Goal: Information Seeking & Learning: Learn about a topic

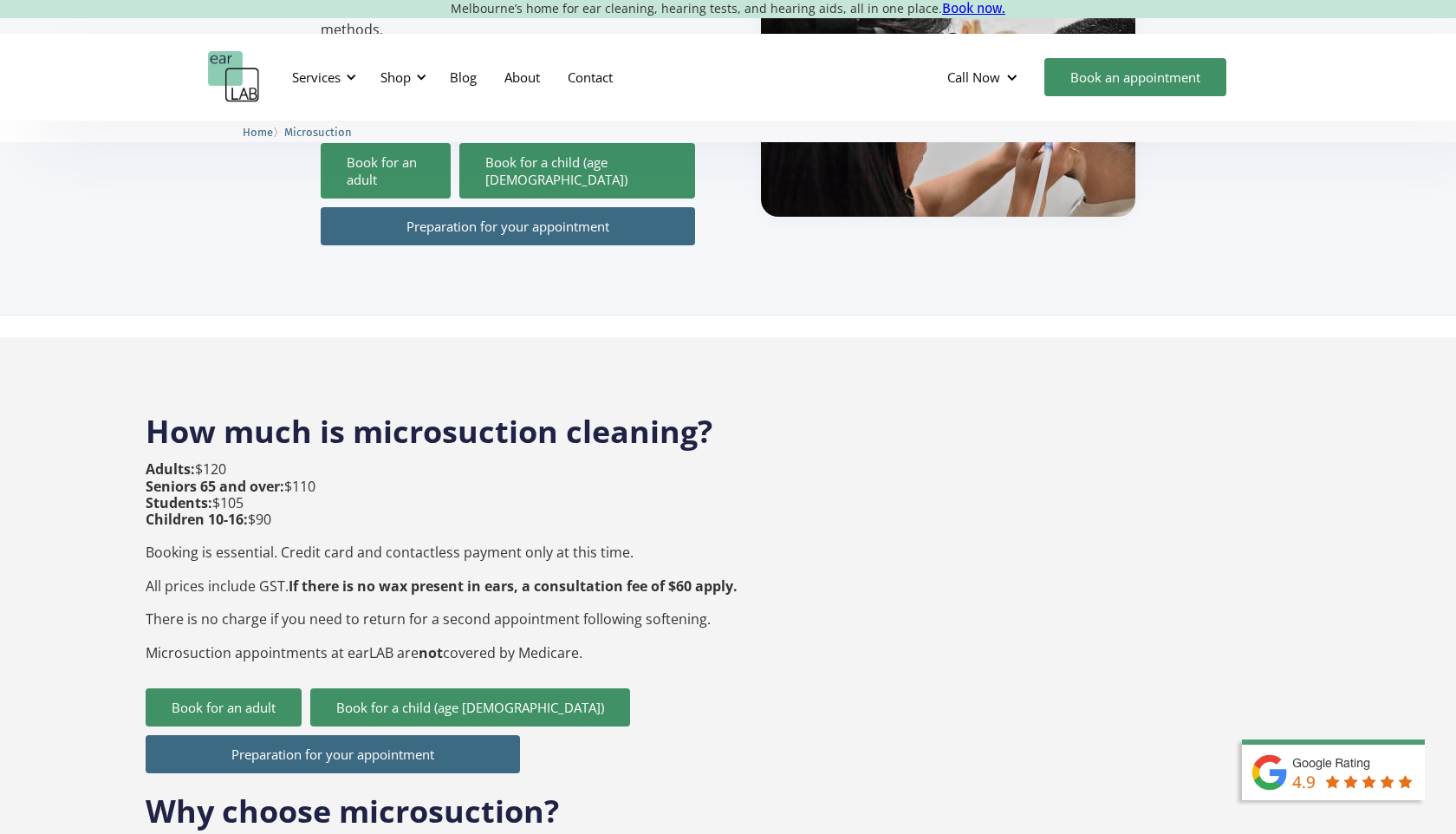
scroll to position [472, 0]
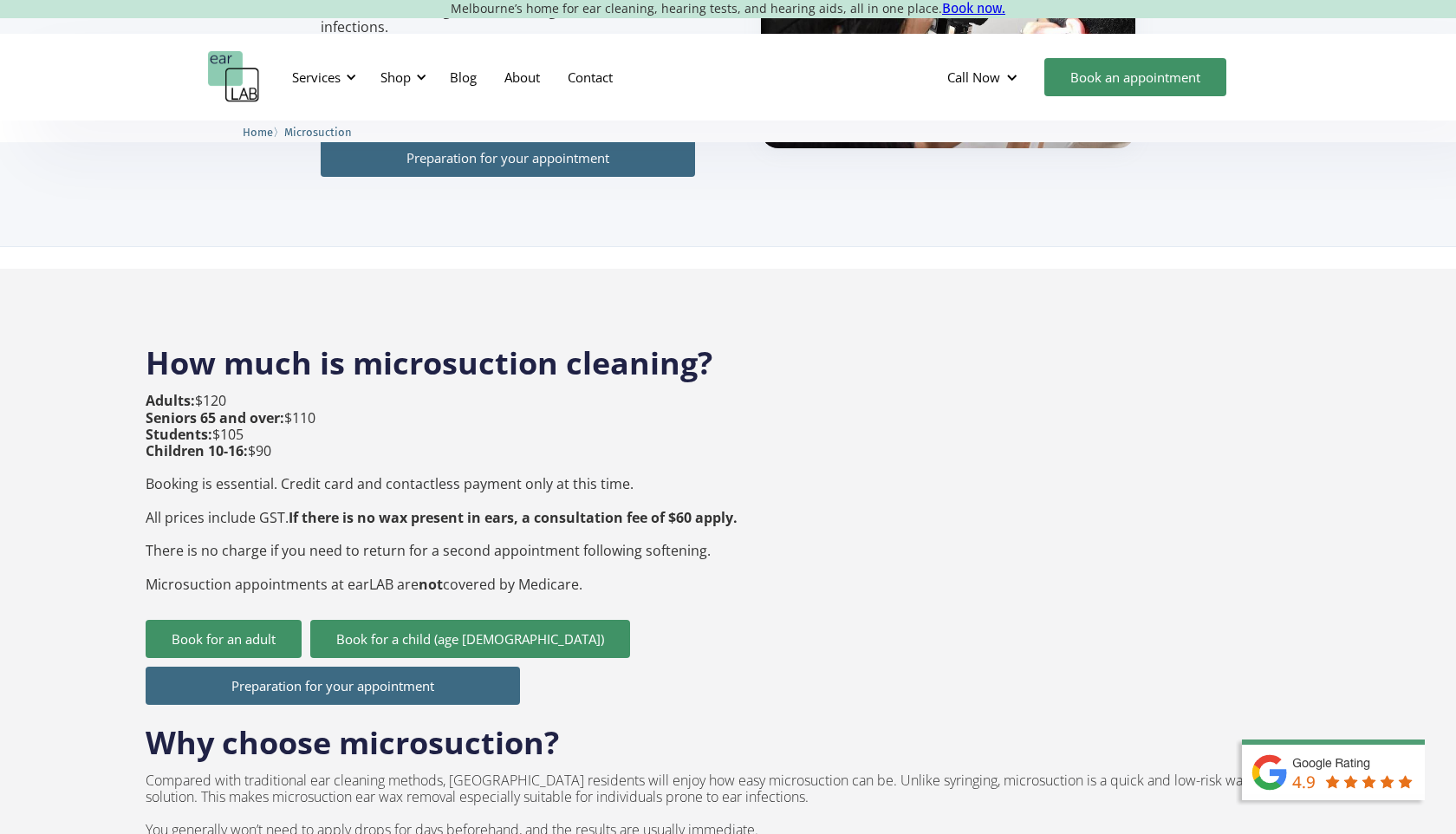
drag, startPoint x: 262, startPoint y: 286, endPoint x: 590, endPoint y: 569, distance: 433.2
click at [590, 569] on div "Adults: $120 Seniors 65 and over: $110 Students: $105 Children 10-16: $90 Booki…" at bounding box center [442, 506] width 592 height 226
drag, startPoint x: 590, startPoint y: 557, endPoint x: 484, endPoint y: 418, distance: 174.8
click at [484, 418] on p "Adults: $120 Seniors 65 and over: $110 Students: $105 Children 10-16: $90 Booki…" at bounding box center [442, 492] width 592 height 199
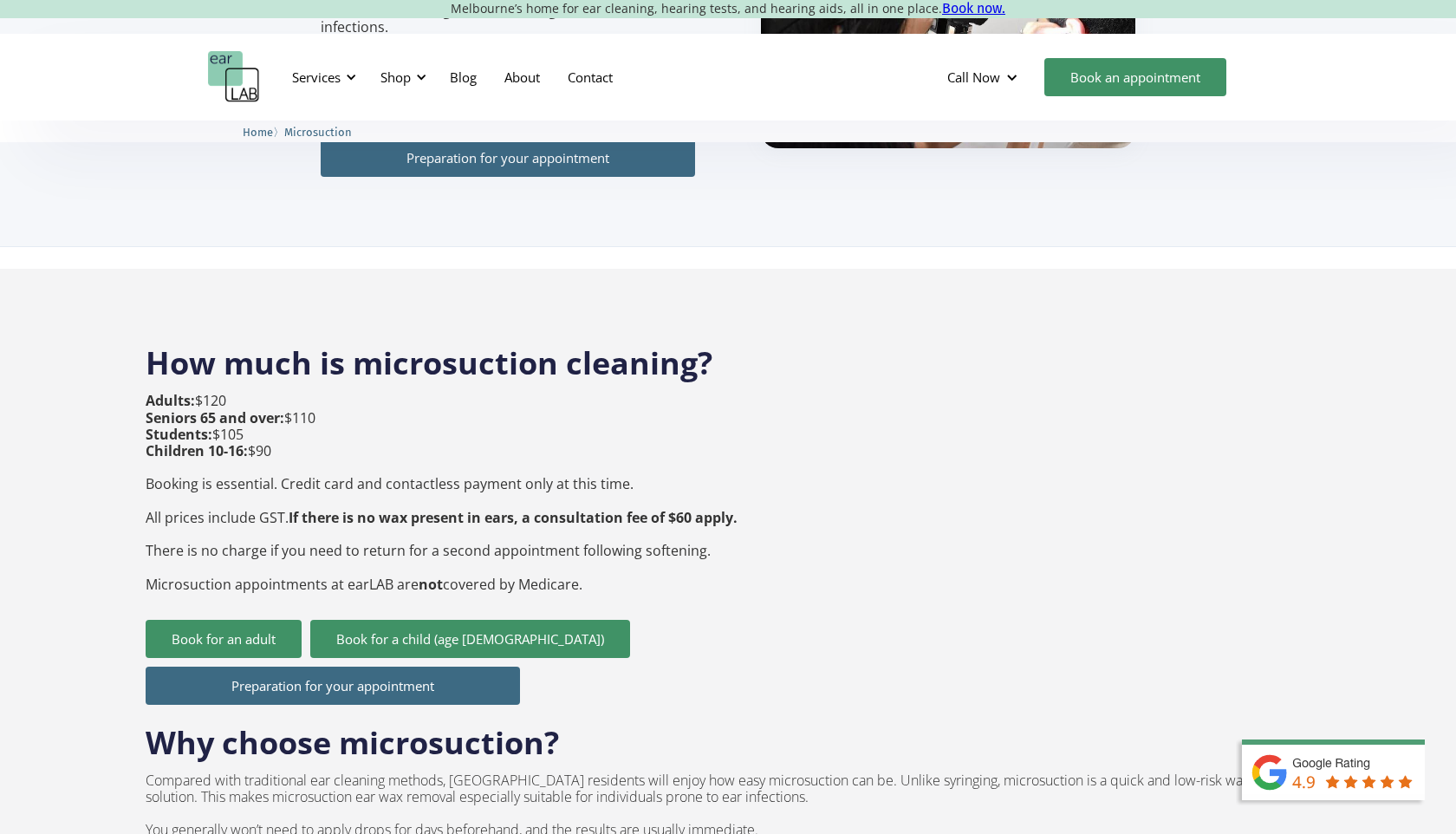
click at [484, 418] on p "Adults: $120 Seniors 65 and over: $110 Students: $105 Children 10-16: $90 Booki…" at bounding box center [442, 492] width 592 height 199
drag, startPoint x: 453, startPoint y: 421, endPoint x: 621, endPoint y: 550, distance: 211.8
click at [621, 550] on p "Adults: $120 Seniors 65 and over: $110 Students: $105 Children 10-16: $90 Booki…" at bounding box center [442, 492] width 592 height 199
drag, startPoint x: 609, startPoint y: 557, endPoint x: 540, endPoint y: 435, distance: 140.2
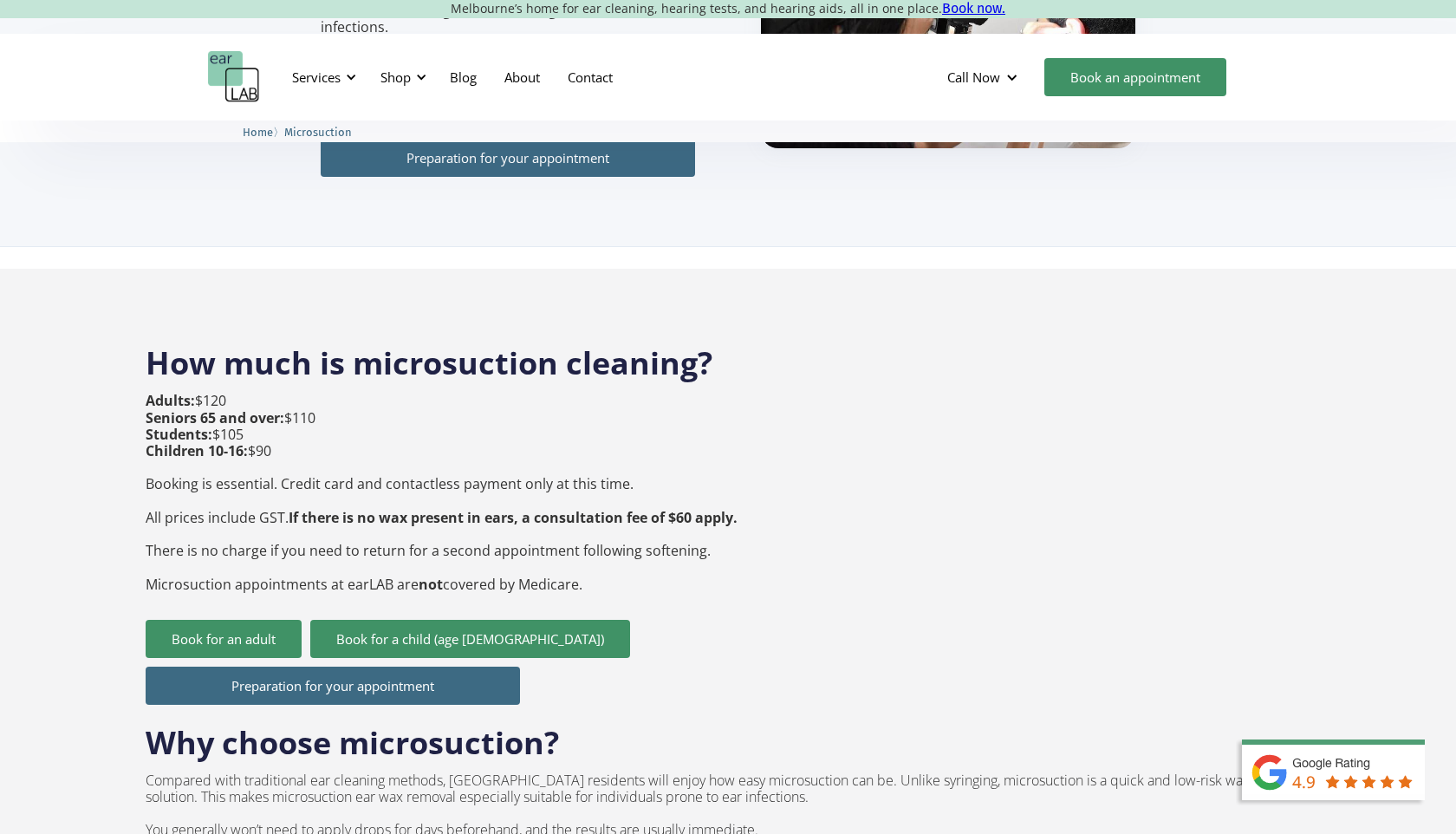
click at [540, 435] on p "Adults: $120 Seniors 65 and over: $110 Students: $105 Children 10-16: $90 Booki…" at bounding box center [442, 492] width 592 height 199
drag, startPoint x: 516, startPoint y: 428, endPoint x: 659, endPoint y: 584, distance: 211.6
click at [659, 584] on div "Adults: $120 Seniors 65 and over: $110 Students: $105 Children 10-16: $90 Booki…" at bounding box center [442, 506] width 592 height 226
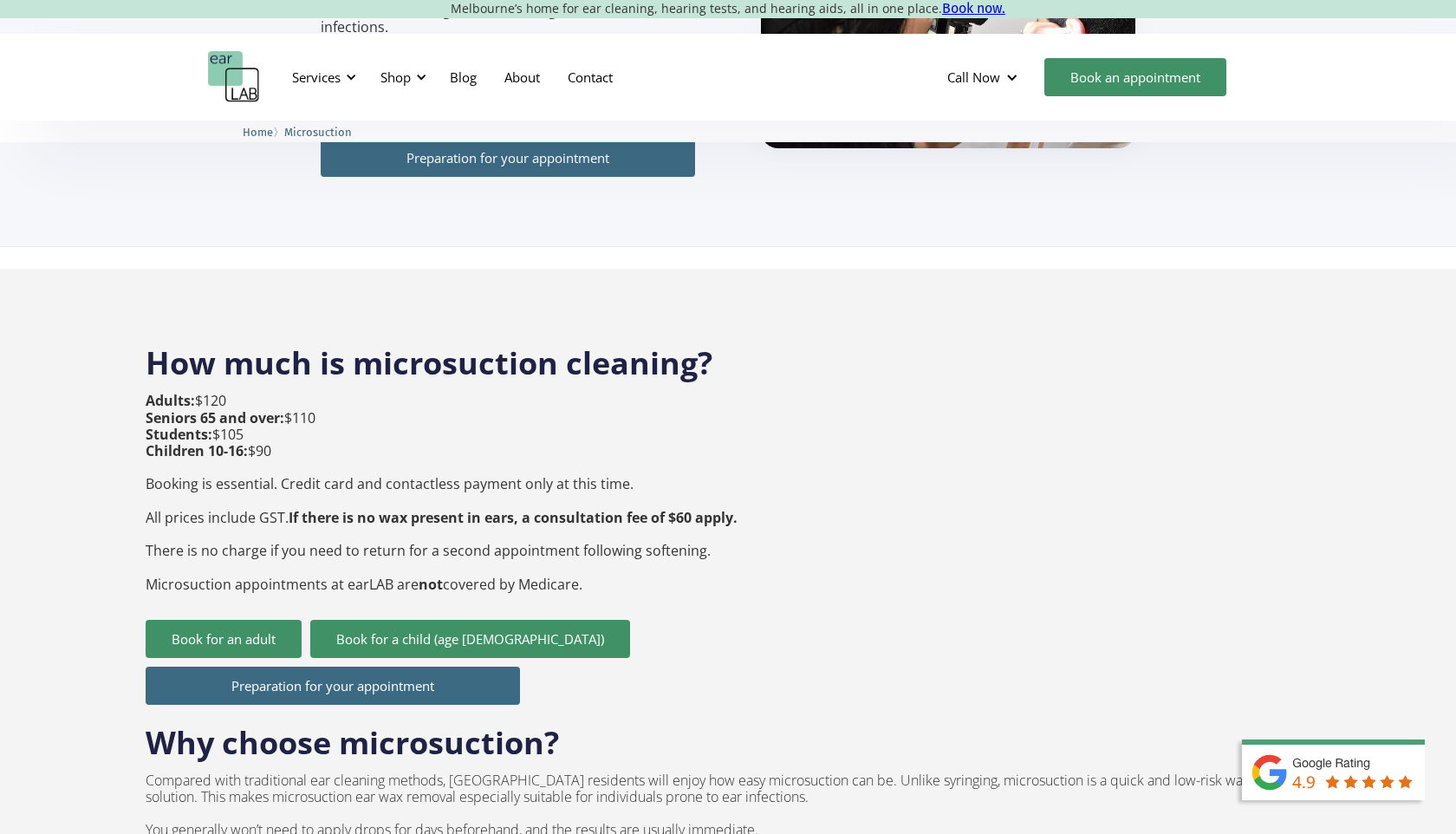
drag, startPoint x: 619, startPoint y: 581, endPoint x: 544, endPoint y: 435, distance: 164.1
click at [544, 435] on div "Adults: $120 Seniors 65 and over: $110 Students: $105 Children 10-16: $90 Booki…" at bounding box center [442, 506] width 592 height 226
click at [544, 435] on p "Adults: $120 Seniors 65 and over: $110 Students: $105 Children 10-16: $90 Booki…" at bounding box center [442, 492] width 592 height 199
drag, startPoint x: 515, startPoint y: 426, endPoint x: 605, endPoint y: 556, distance: 158.1
click at [605, 556] on p "Adults: $120 Seniors 65 and over: $110 Students: $105 Children 10-16: $90 Booki…" at bounding box center [442, 492] width 592 height 199
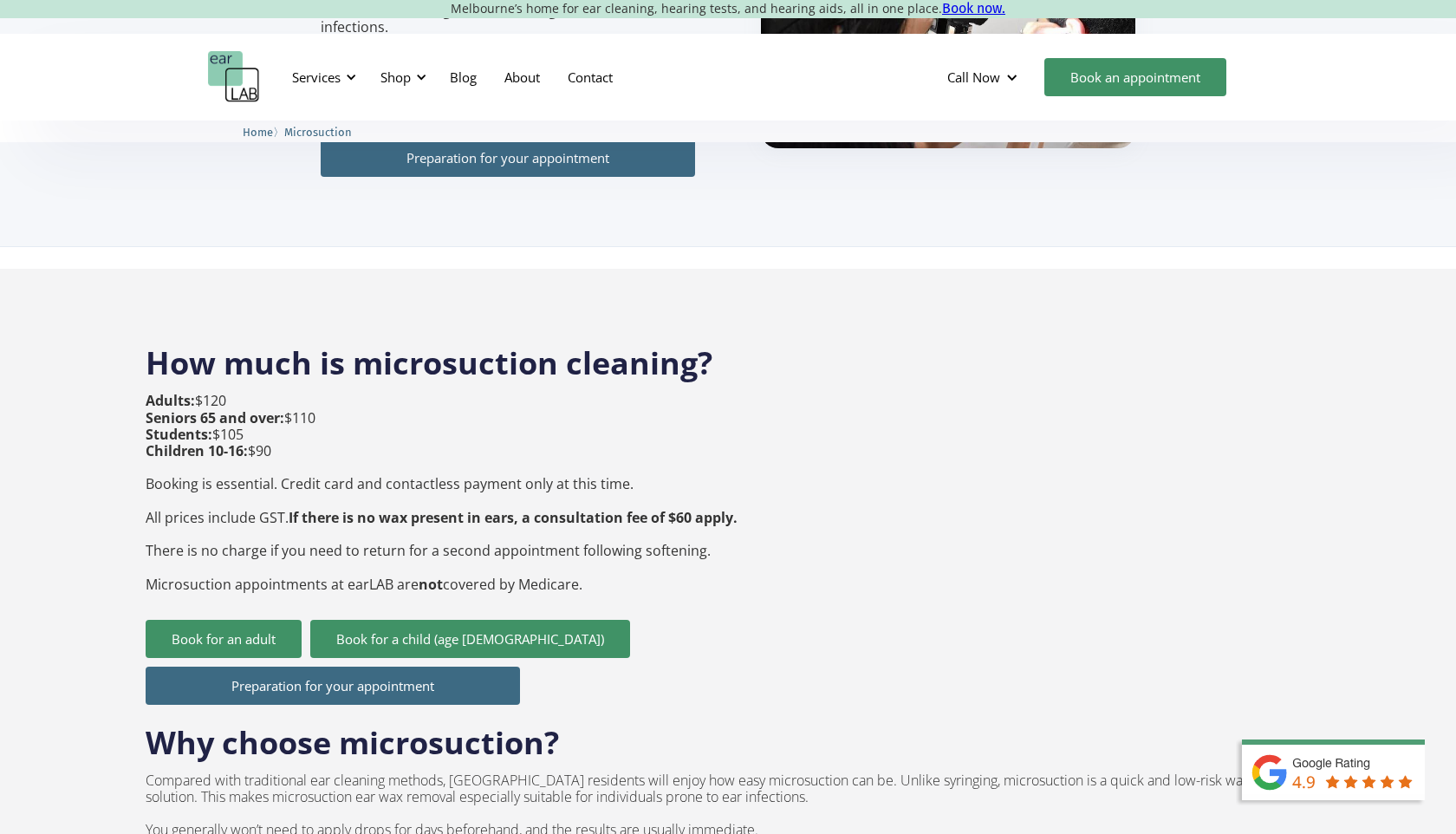
click at [605, 556] on p "Adults: $120 Seniors 65 and over: $110 Students: $105 Children 10-16: $90 Booki…" at bounding box center [442, 492] width 592 height 199
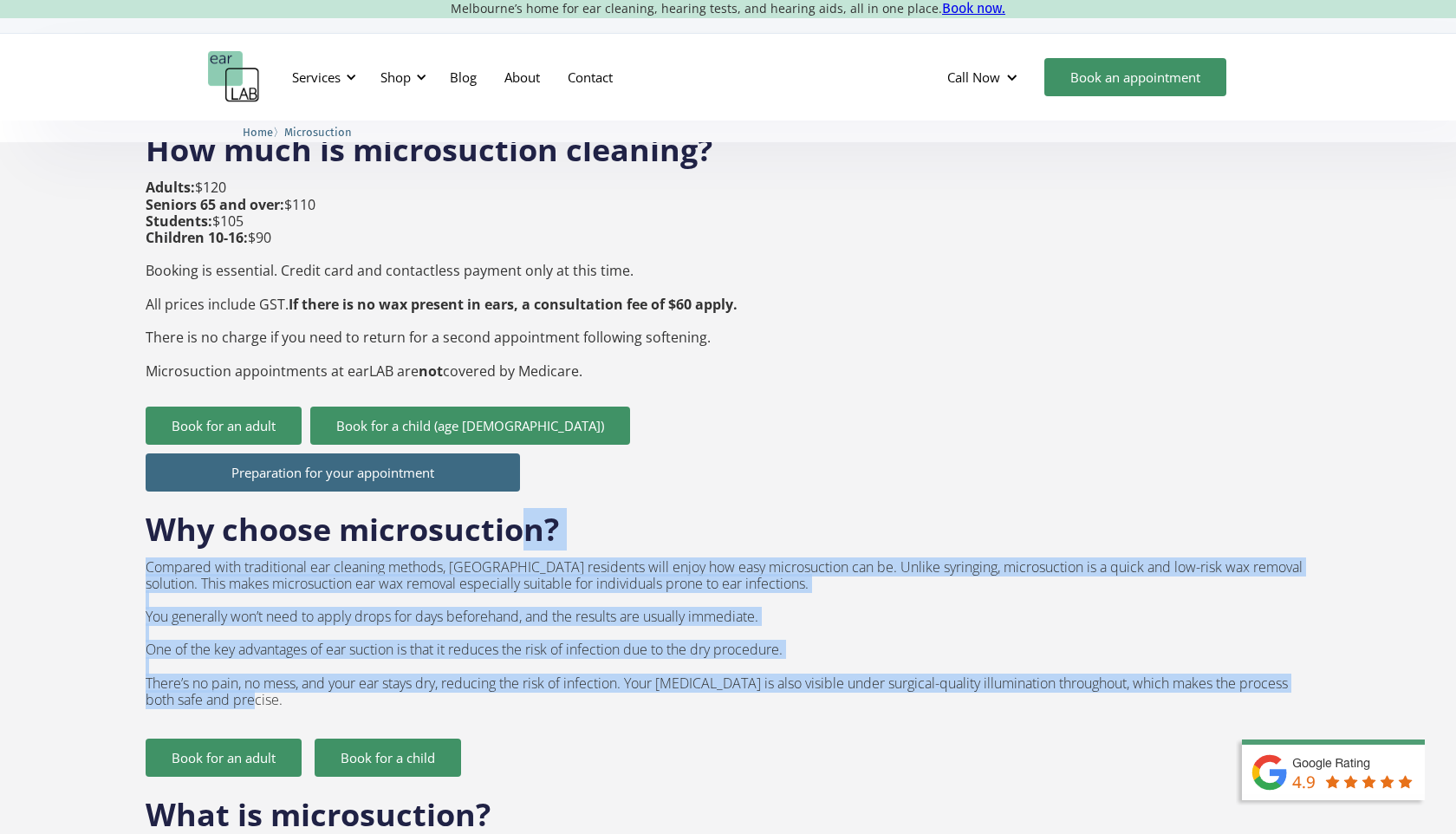
drag, startPoint x: 517, startPoint y: 504, endPoint x: 580, endPoint y: 679, distance: 186.0
click at [580, 679] on div "Why choose microsuction? Compared with traditional ear cleaning methods, [GEOGR…" at bounding box center [728, 634] width 1165 height 285
drag, startPoint x: 596, startPoint y: 677, endPoint x: 583, endPoint y: 514, distance: 163.5
click at [583, 514] on div "Why choose microsuction? Compared with traditional ear cleaning methods, [GEOGR…" at bounding box center [728, 634] width 1165 height 285
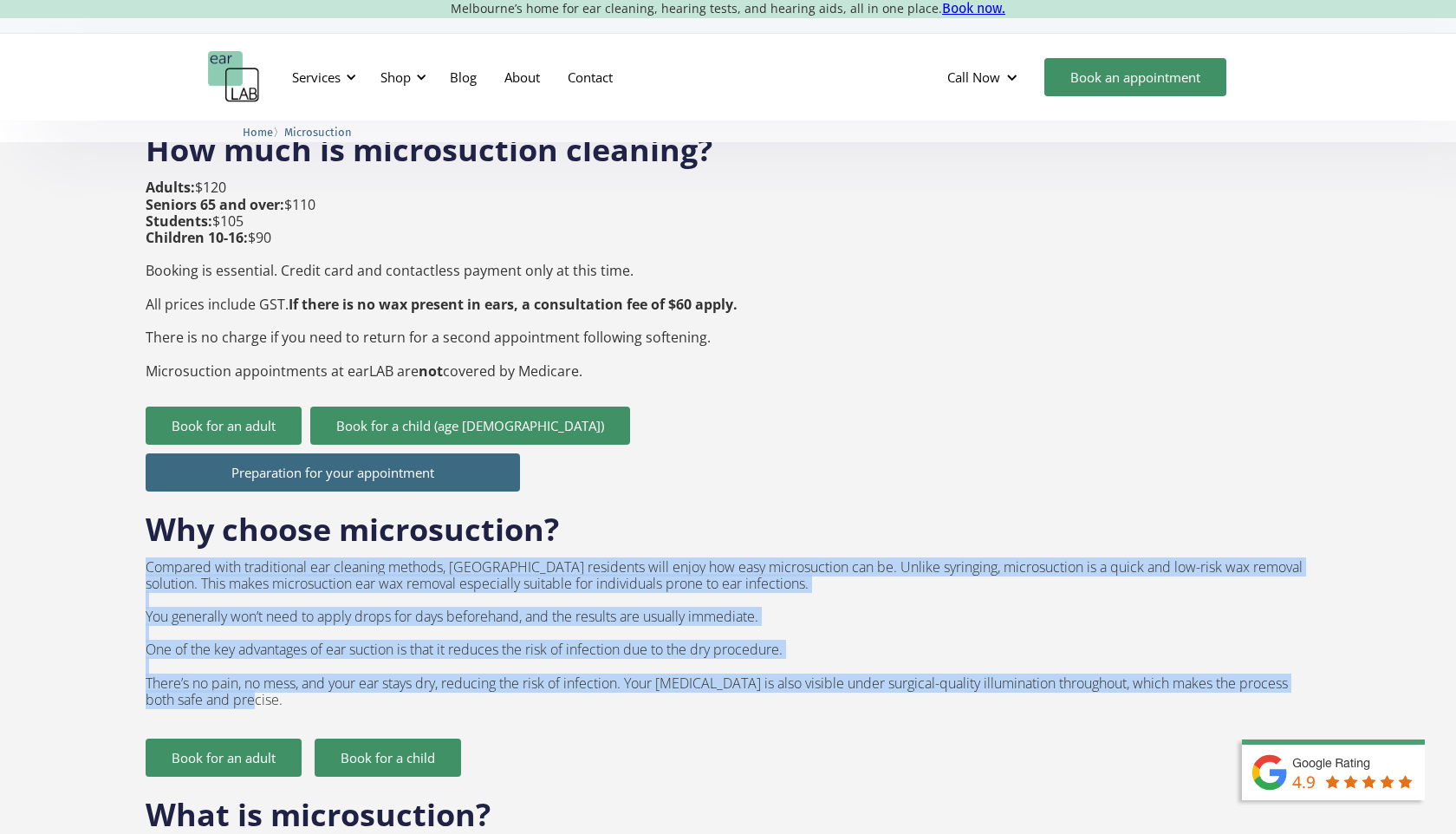
click at [583, 514] on div "Why choose microsuction? Compared with traditional ear cleaning methods, [GEOGR…" at bounding box center [728, 634] width 1165 height 285
drag, startPoint x: 574, startPoint y: 502, endPoint x: 616, endPoint y: 664, distance: 167.4
click at [616, 664] on div "Why choose microsuction? Compared with traditional ear cleaning methods, [GEOGR…" at bounding box center [728, 634] width 1165 height 285
click at [616, 664] on p "Compared with traditional ear cleaning methods, [GEOGRAPHIC_DATA] residents wil…" at bounding box center [728, 634] width 1165 height 150
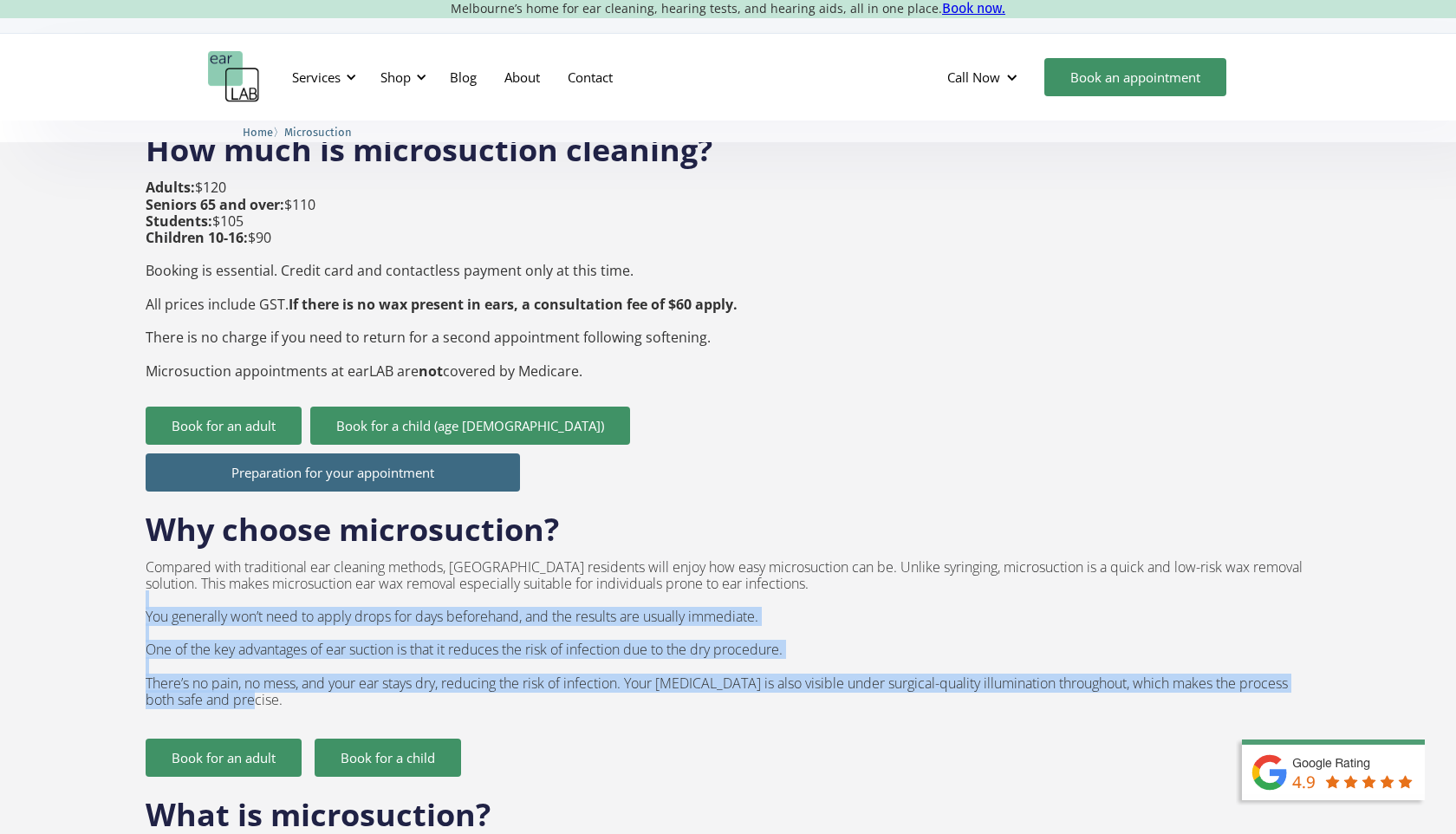
drag, startPoint x: 625, startPoint y: 664, endPoint x: 610, endPoint y: 569, distance: 96.2
click at [610, 569] on p "Compared with traditional ear cleaning methods, [GEOGRAPHIC_DATA] residents wil…" at bounding box center [728, 634] width 1165 height 150
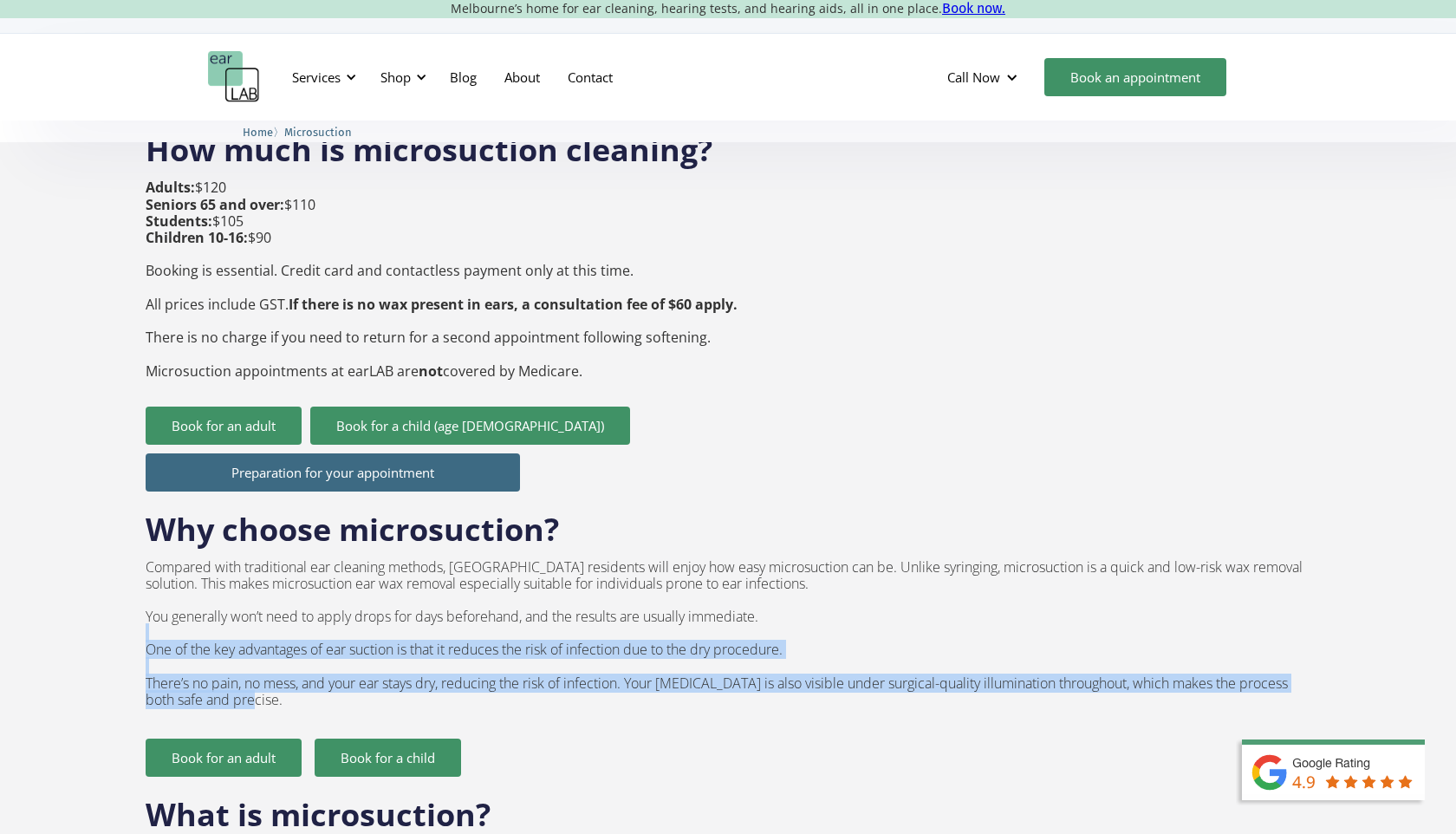
drag, startPoint x: 545, startPoint y: 604, endPoint x: 564, endPoint y: 664, distance: 62.9
click at [564, 664] on p "Compared with traditional ear cleaning methods, [GEOGRAPHIC_DATA] residents wil…" at bounding box center [728, 634] width 1165 height 150
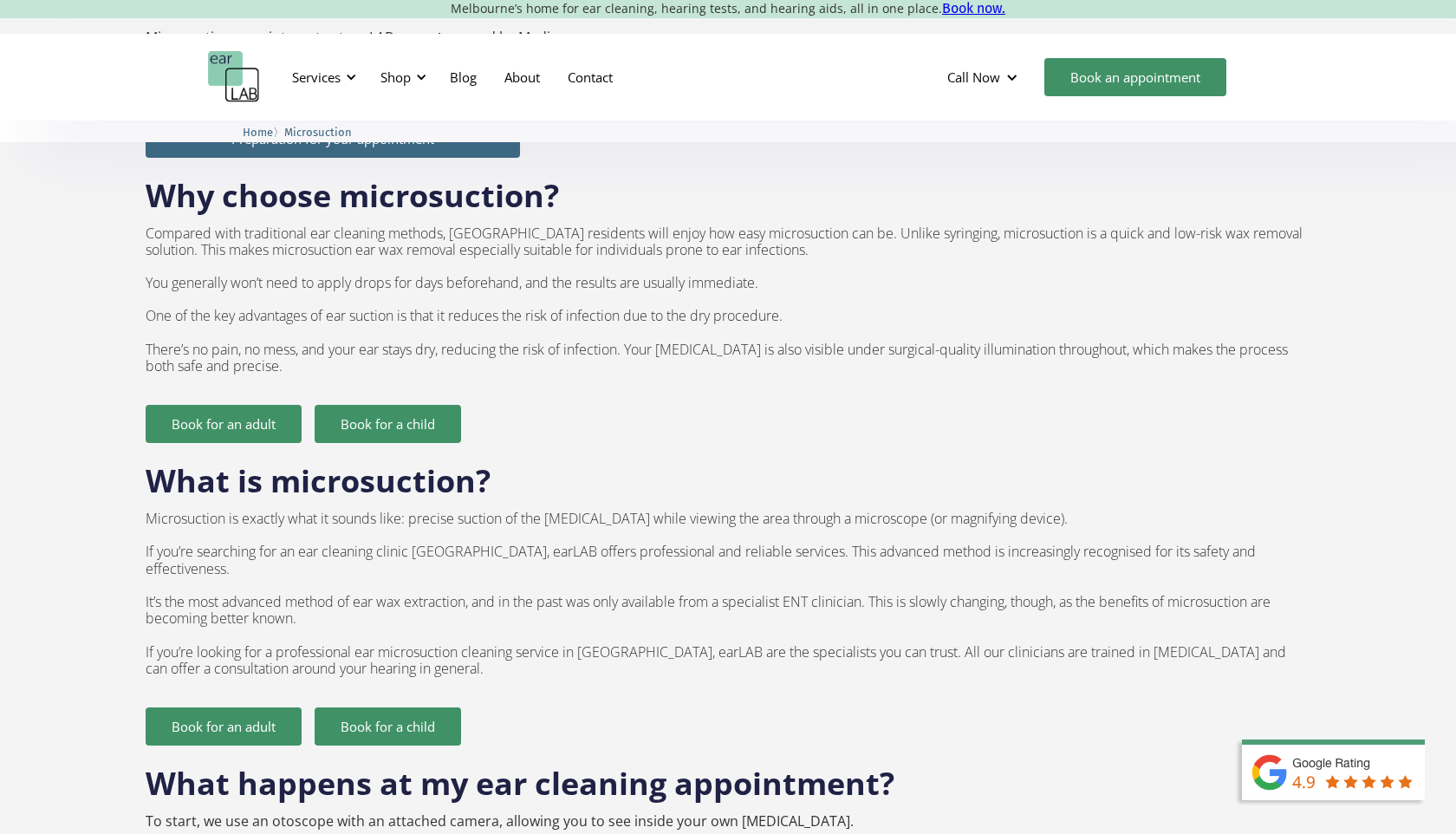
scroll to position [1020, 0]
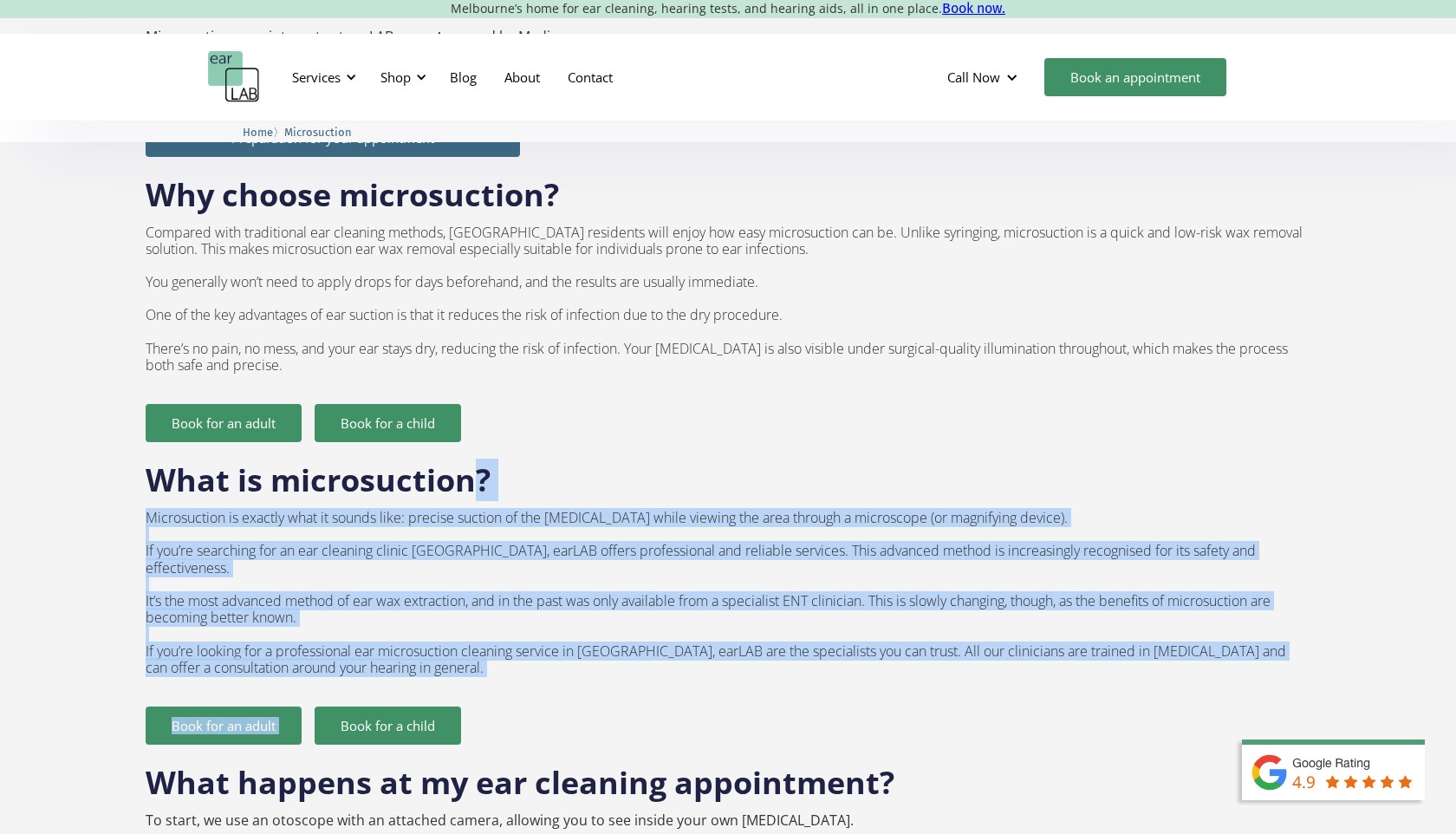
drag, startPoint x: 472, startPoint y: 462, endPoint x: 530, endPoint y: 633, distance: 180.6
click at [530, 633] on div "Preparation for your appointment Why choose microsuction? Compared with traditi…" at bounding box center [728, 427] width 1165 height 635
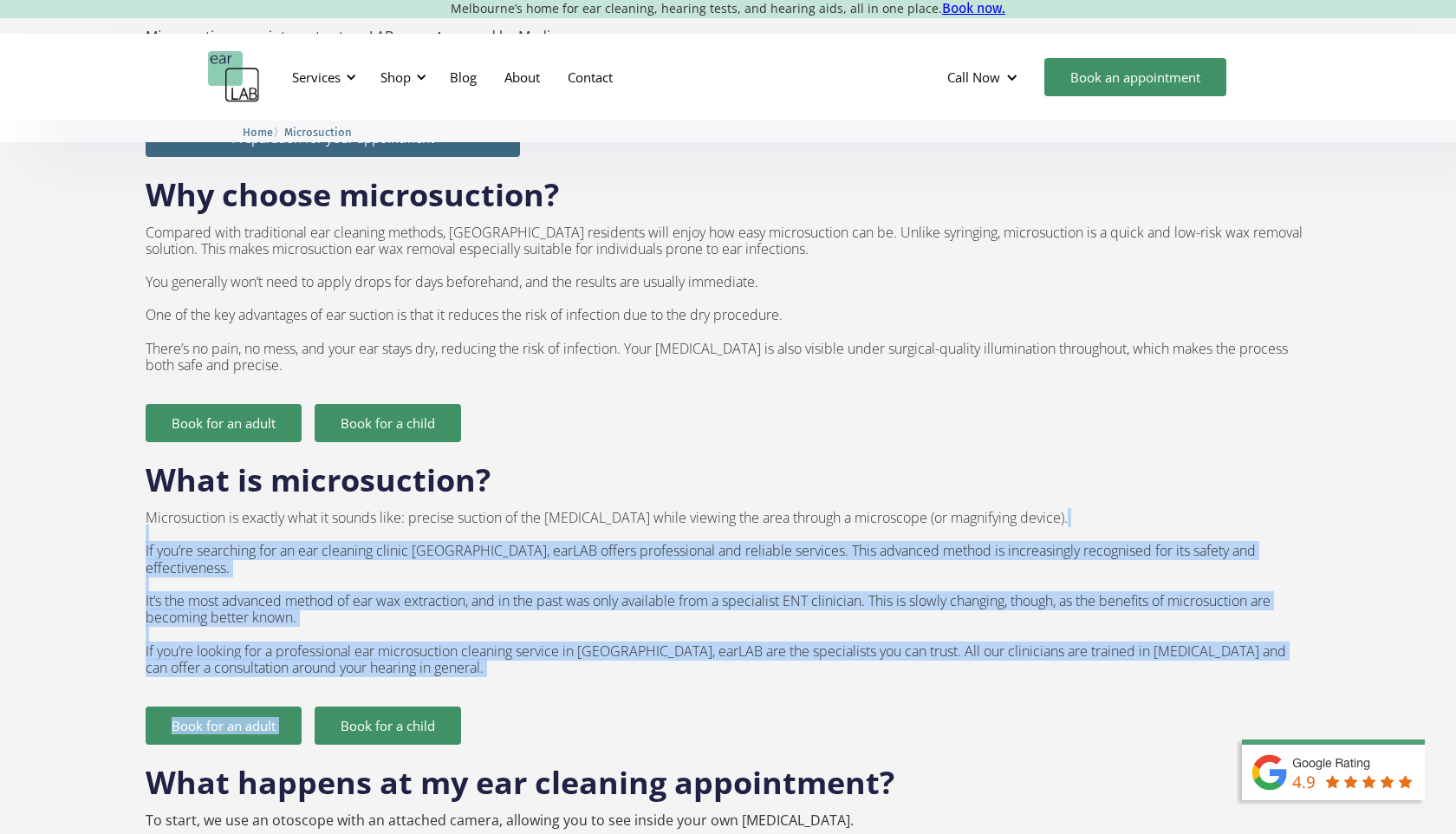
drag, startPoint x: 530, startPoint y: 629, endPoint x: 510, endPoint y: 499, distance: 131.5
click at [510, 499] on div "Preparation for your appointment Why choose microsuction? Compared with traditi…" at bounding box center [728, 427] width 1165 height 635
click at [510, 509] on p "Microsuction is exactly what it sounds like: precise suction of the [MEDICAL_DA…" at bounding box center [728, 593] width 1165 height 167
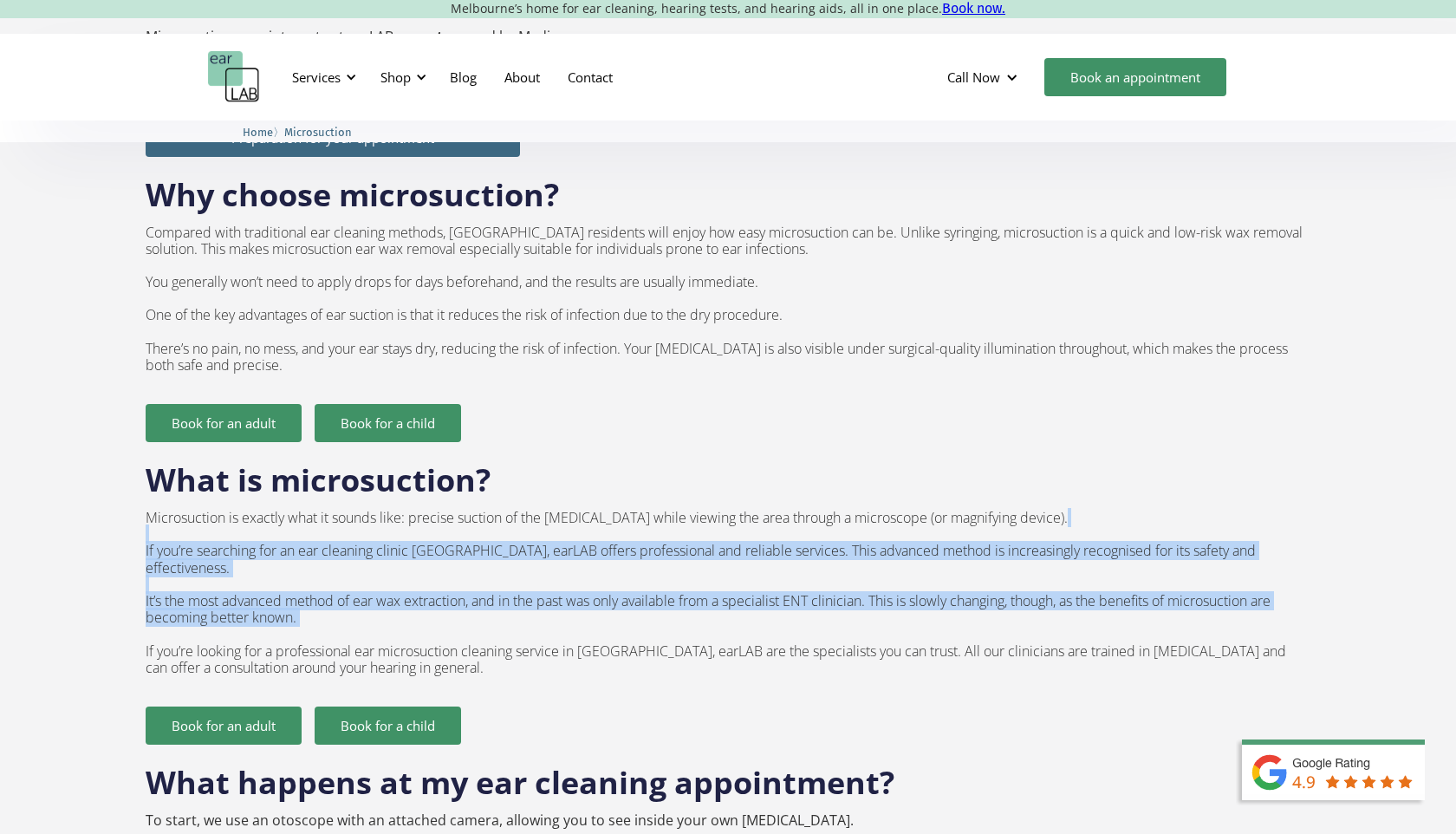
drag, startPoint x: 498, startPoint y: 497, endPoint x: 515, endPoint y: 575, distance: 79.8
click at [515, 575] on p "Microsuction is exactly what it sounds like: precise suction of the [MEDICAL_DA…" at bounding box center [728, 593] width 1165 height 167
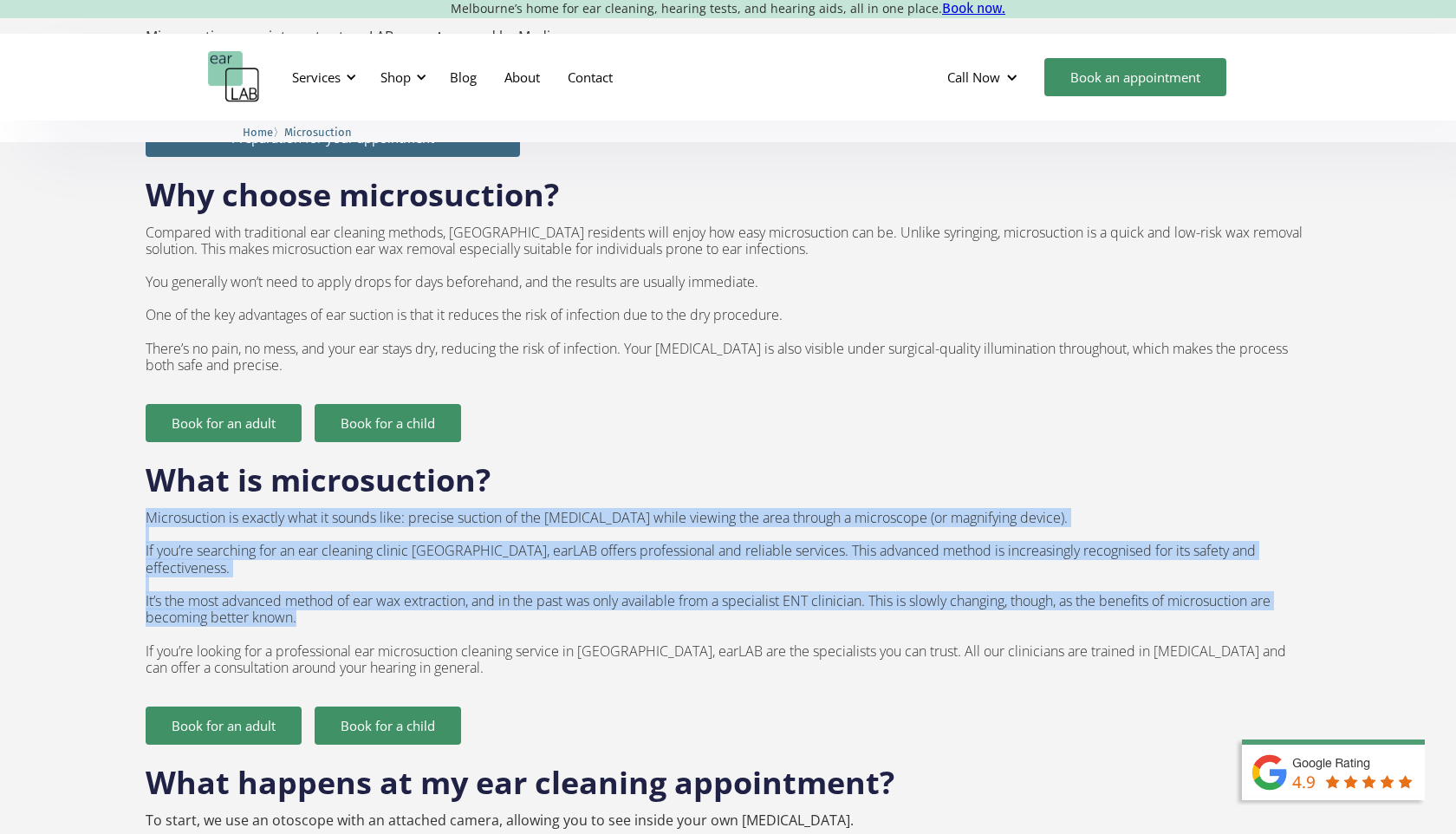
drag, startPoint x: 515, startPoint y: 564, endPoint x: 514, endPoint y: 469, distance: 95.0
click at [514, 469] on div "Preparation for your appointment Why choose microsuction? Compared with traditi…" at bounding box center [728, 427] width 1165 height 635
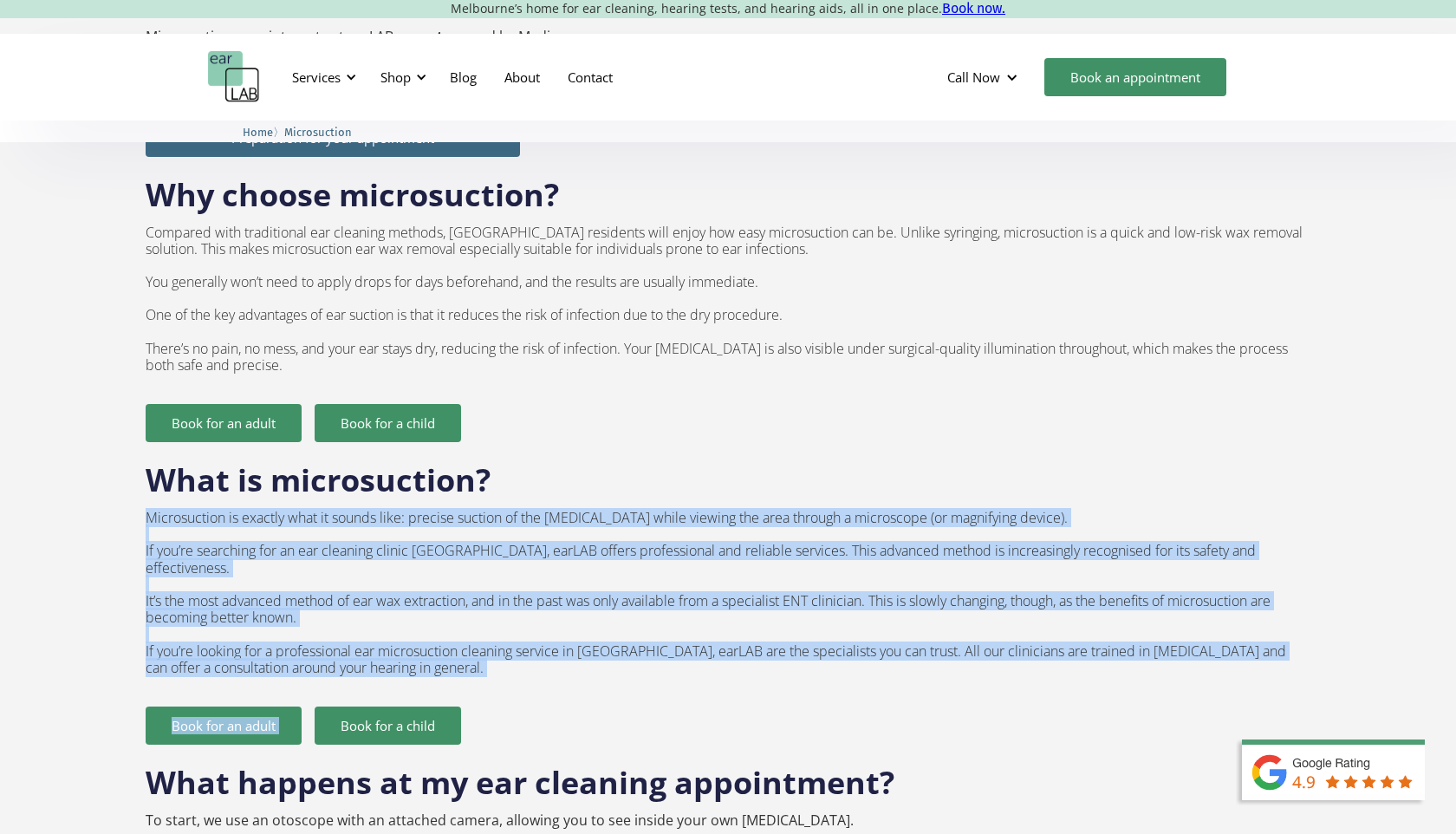
drag, startPoint x: 514, startPoint y: 461, endPoint x: 542, endPoint y: 628, distance: 169.3
click at [542, 628] on div "Preparation for your appointment Why choose microsuction? Compared with traditi…" at bounding box center [728, 427] width 1165 height 635
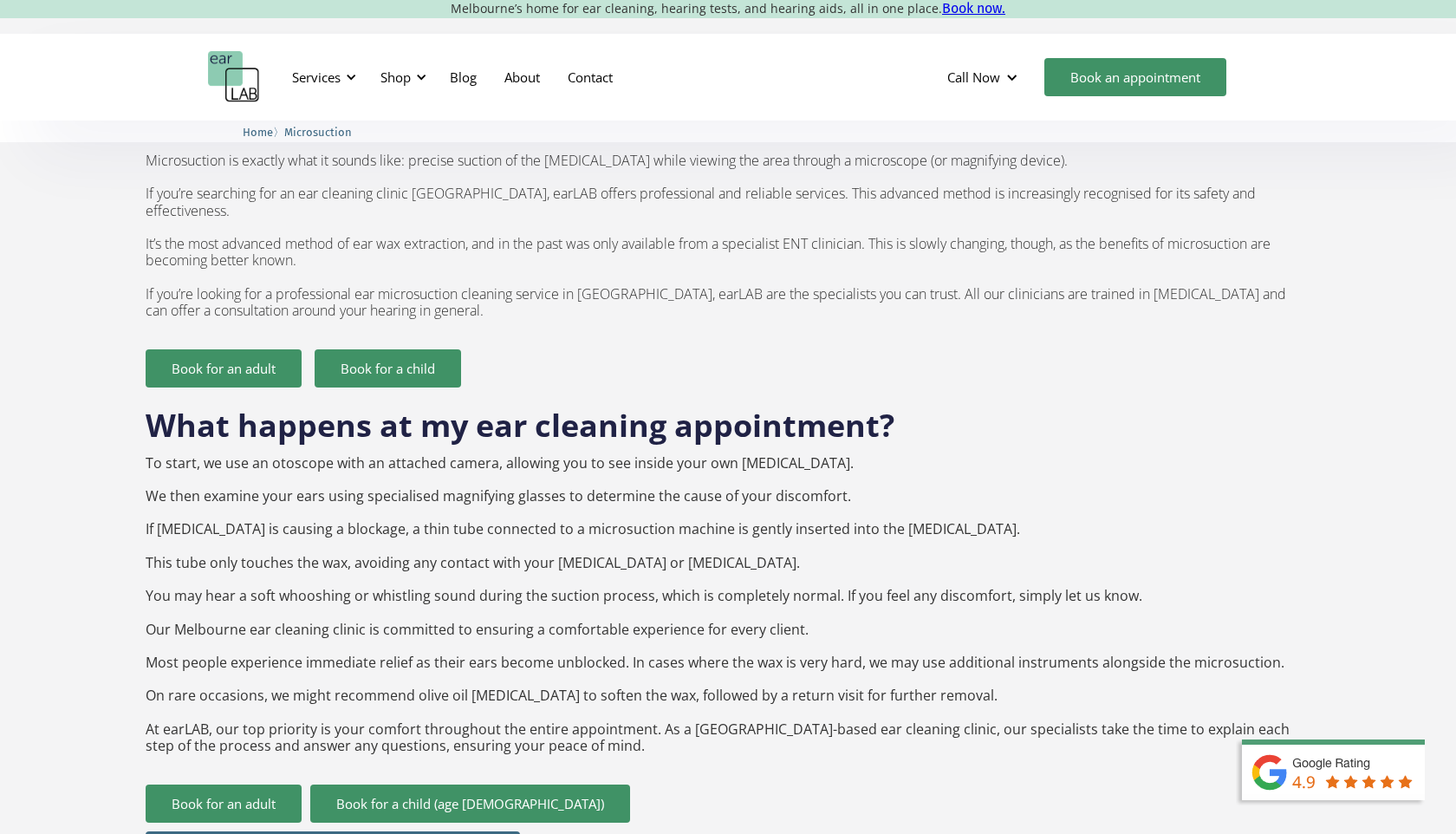
scroll to position [1445, 0]
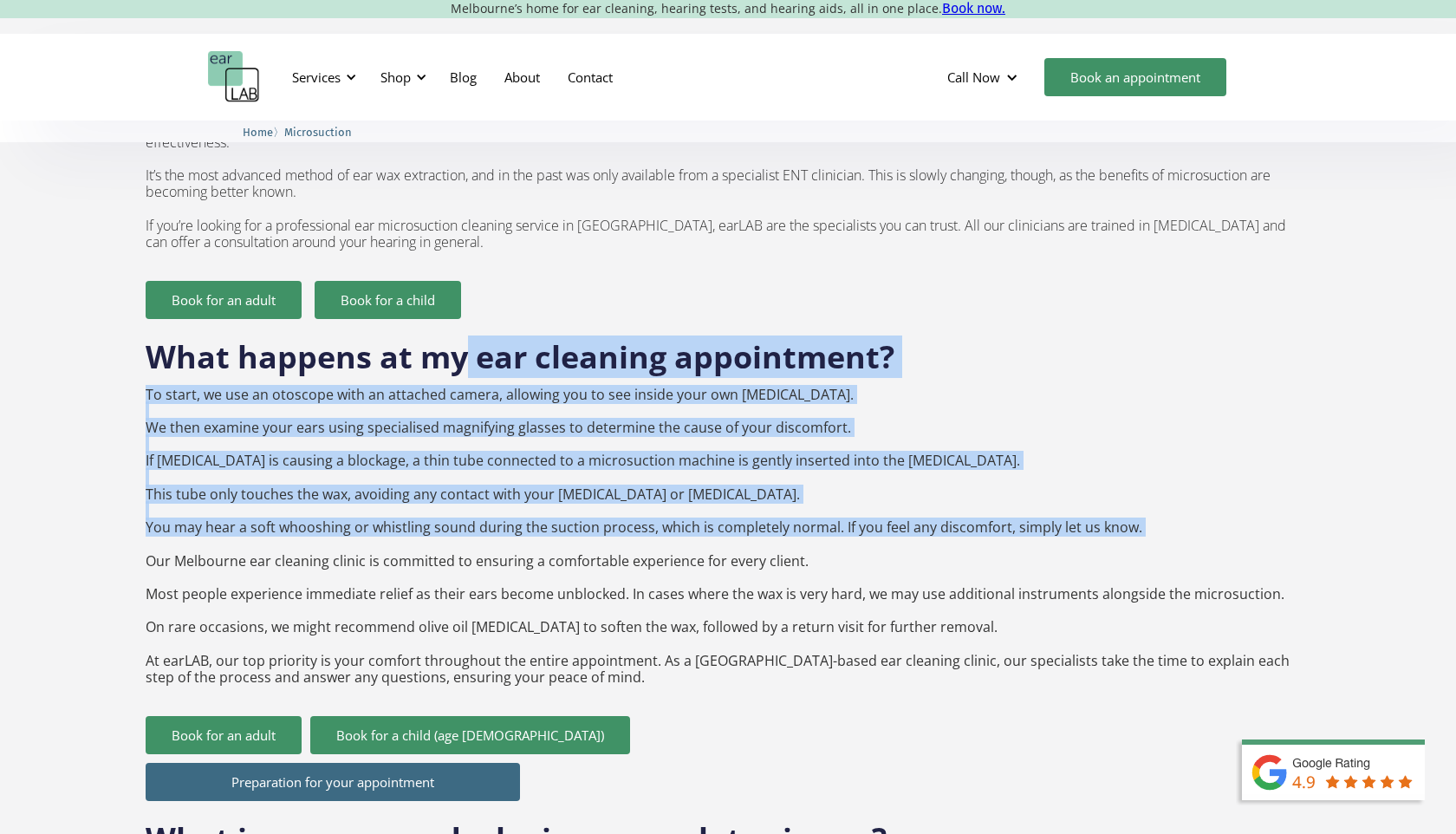
drag, startPoint x: 465, startPoint y: 327, endPoint x: 519, endPoint y: 501, distance: 182.2
click at [519, 501] on div "What happens at my ear cleaning appointment? To start, we use an otoscope with …" at bounding box center [728, 502] width 1165 height 367
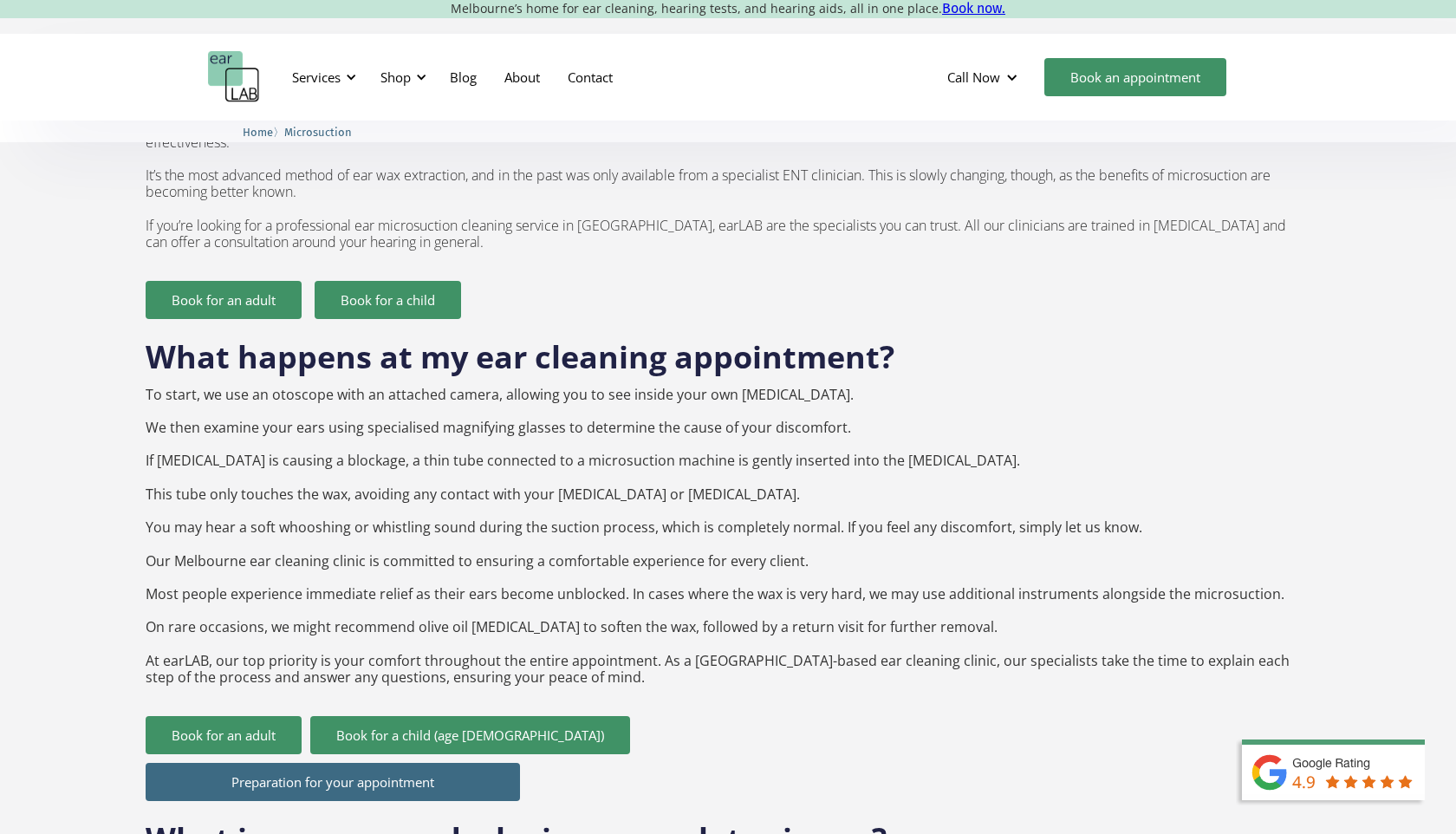
click at [408, 415] on p "To start, we use an otoscope with an attached camera, allowing you to see insid…" at bounding box center [728, 536] width 1165 height 299
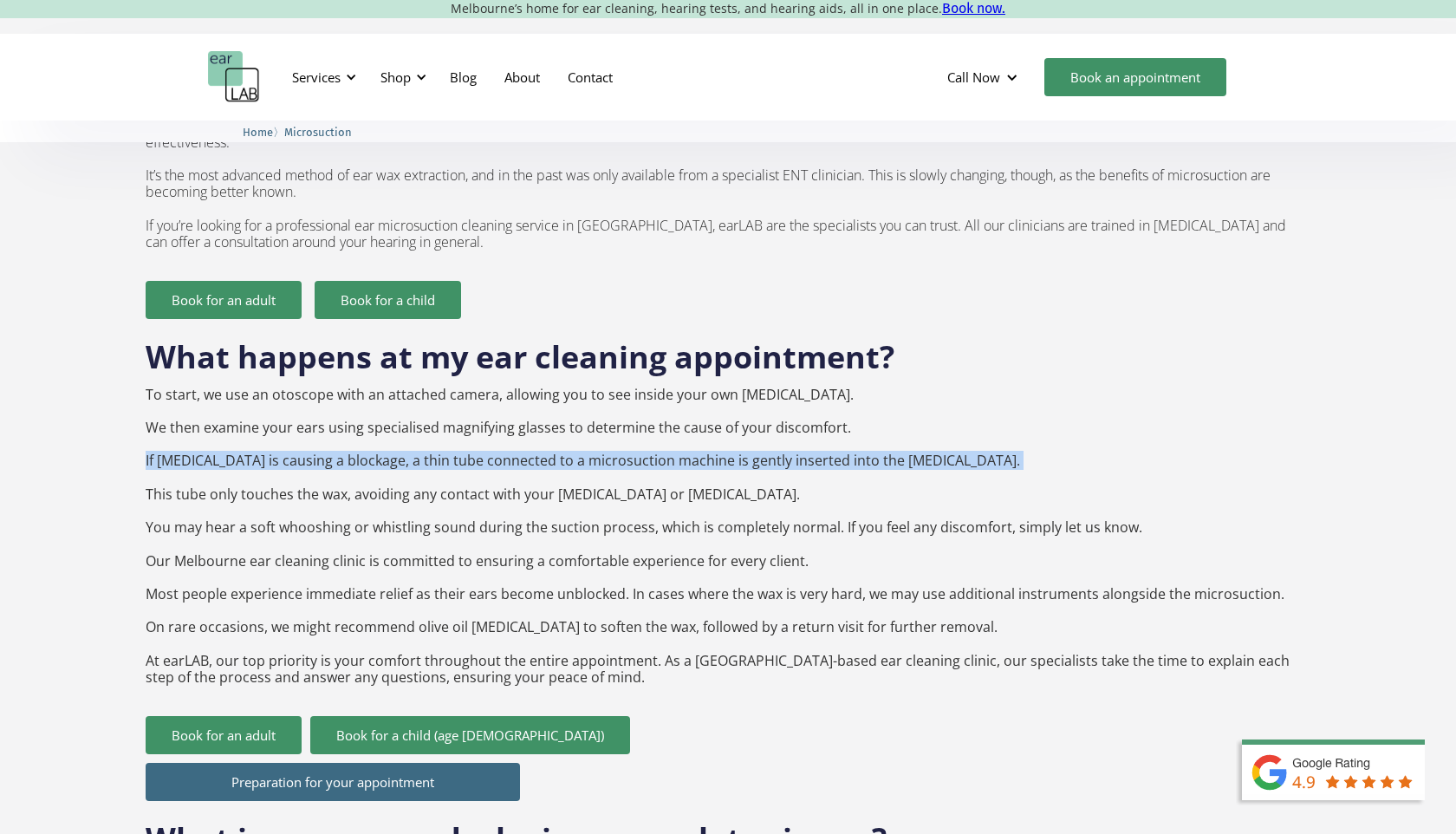
click at [408, 415] on p "To start, we use an otoscope with an attached camera, allowing you to see insid…" at bounding box center [728, 536] width 1165 height 299
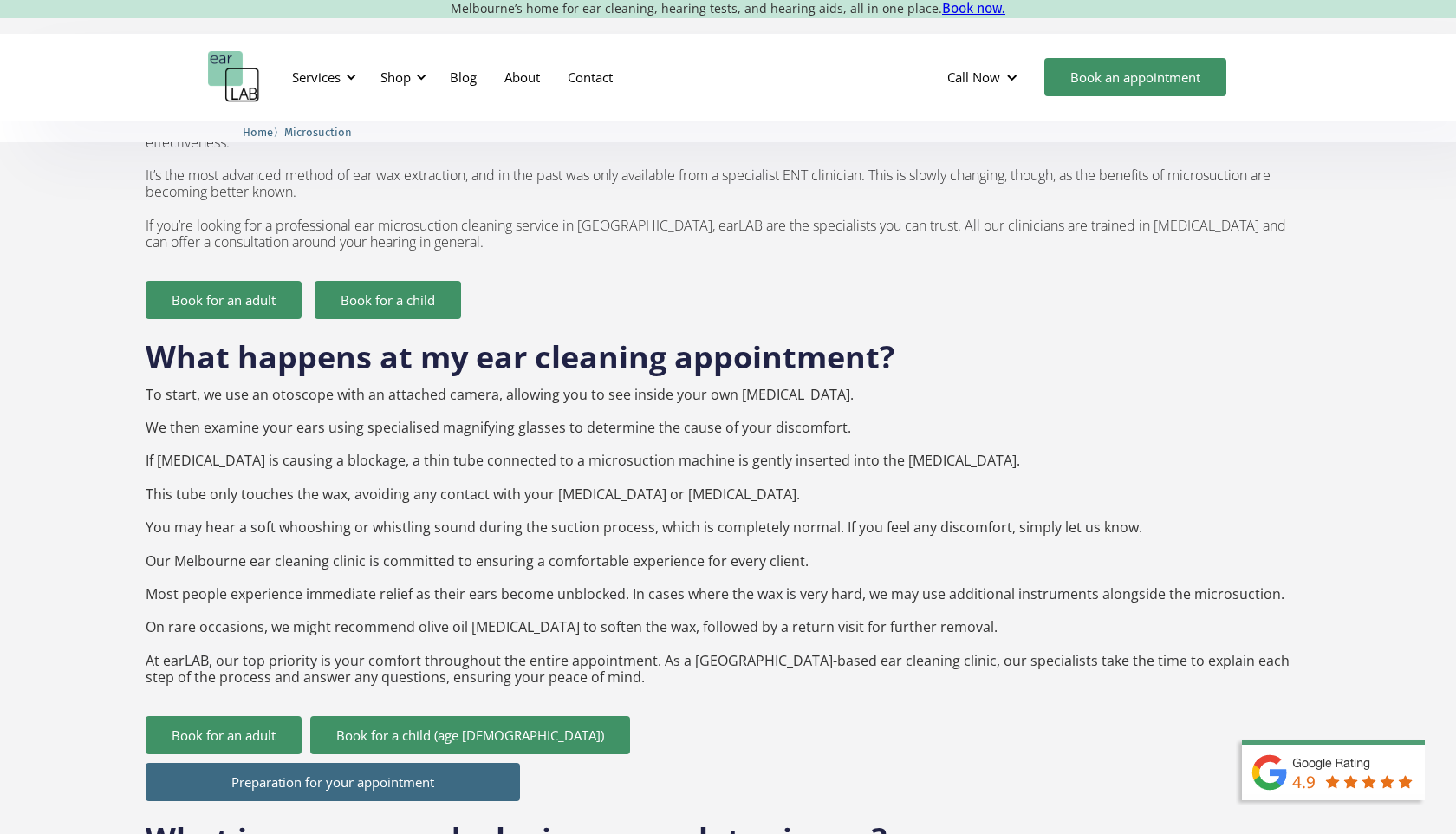
click at [368, 447] on p "To start, we use an otoscope with an attached camera, allowing you to see insid…" at bounding box center [728, 536] width 1165 height 299
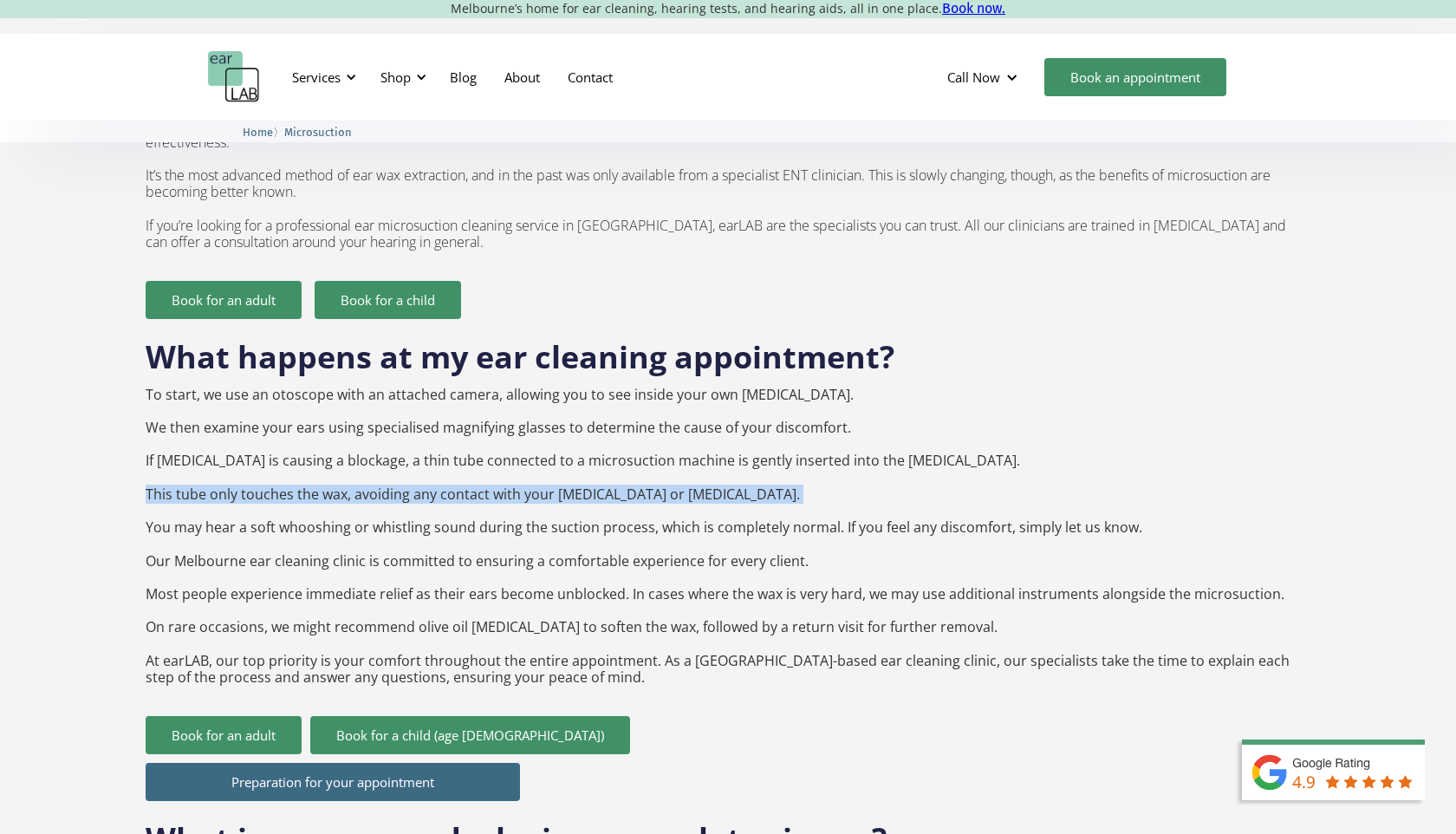
click at [368, 447] on p "To start, we use an otoscope with an attached camera, allowing you to see insid…" at bounding box center [728, 536] width 1165 height 299
click at [407, 447] on p "To start, we use an otoscope with an attached camera, allowing you to see insid…" at bounding box center [728, 536] width 1165 height 299
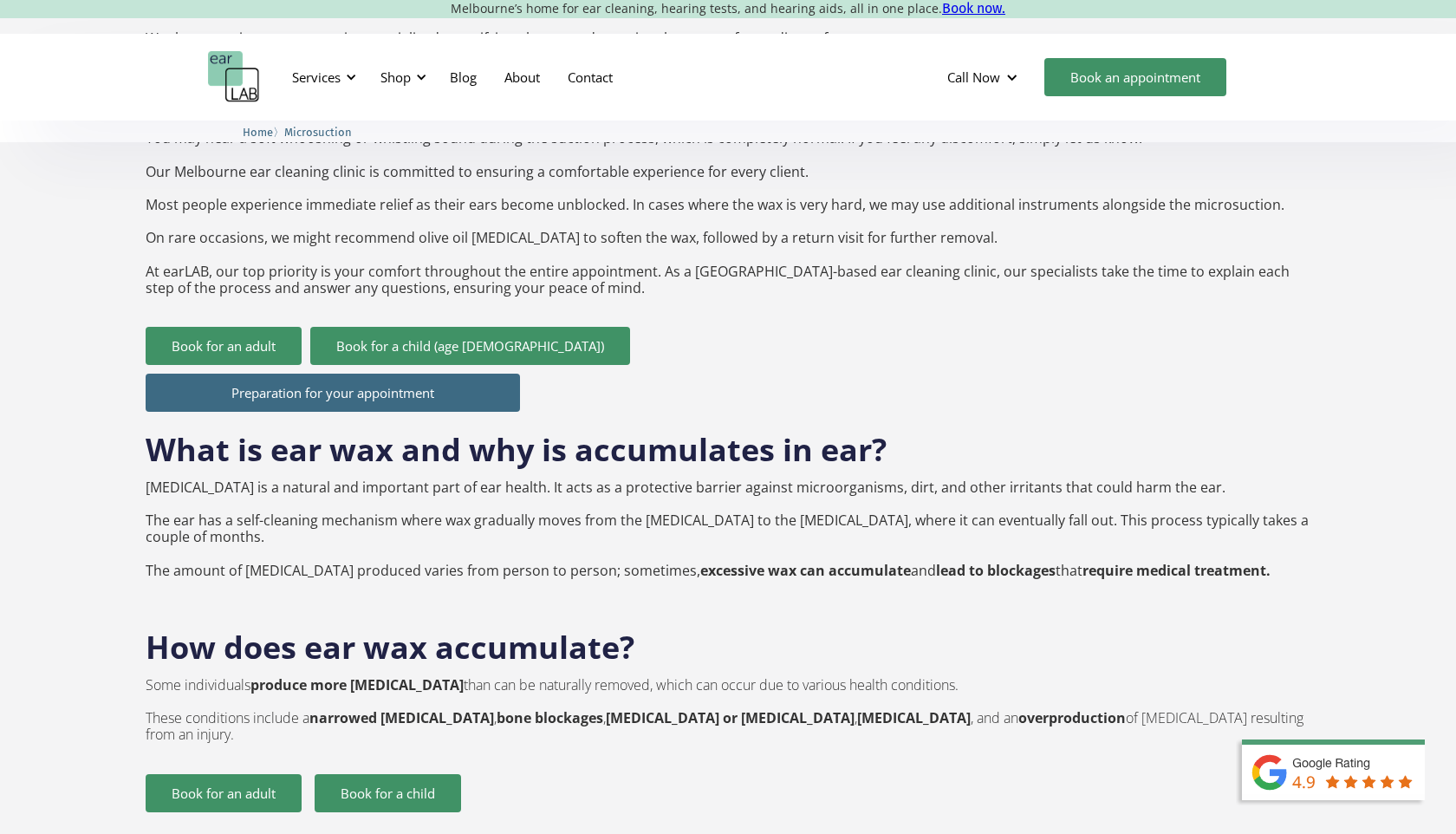
scroll to position [1863, 0]
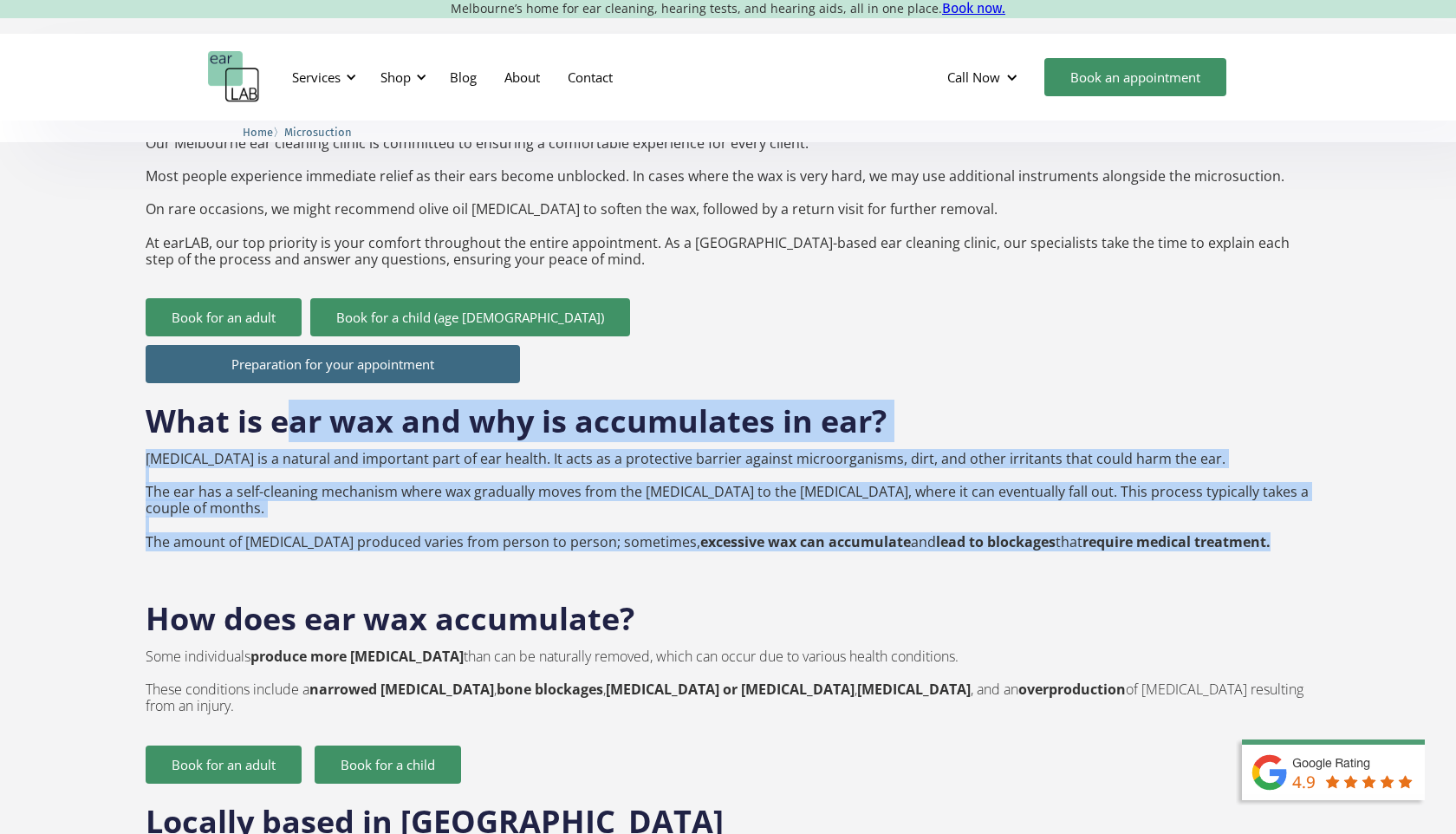
drag, startPoint x: 298, startPoint y: 389, endPoint x: 342, endPoint y: 504, distance: 123.1
click at [342, 504] on div "What is ear wax and why is accumulates in ear? [GEOGRAPHIC_DATA] is a natural a…" at bounding box center [728, 481] width 1165 height 198
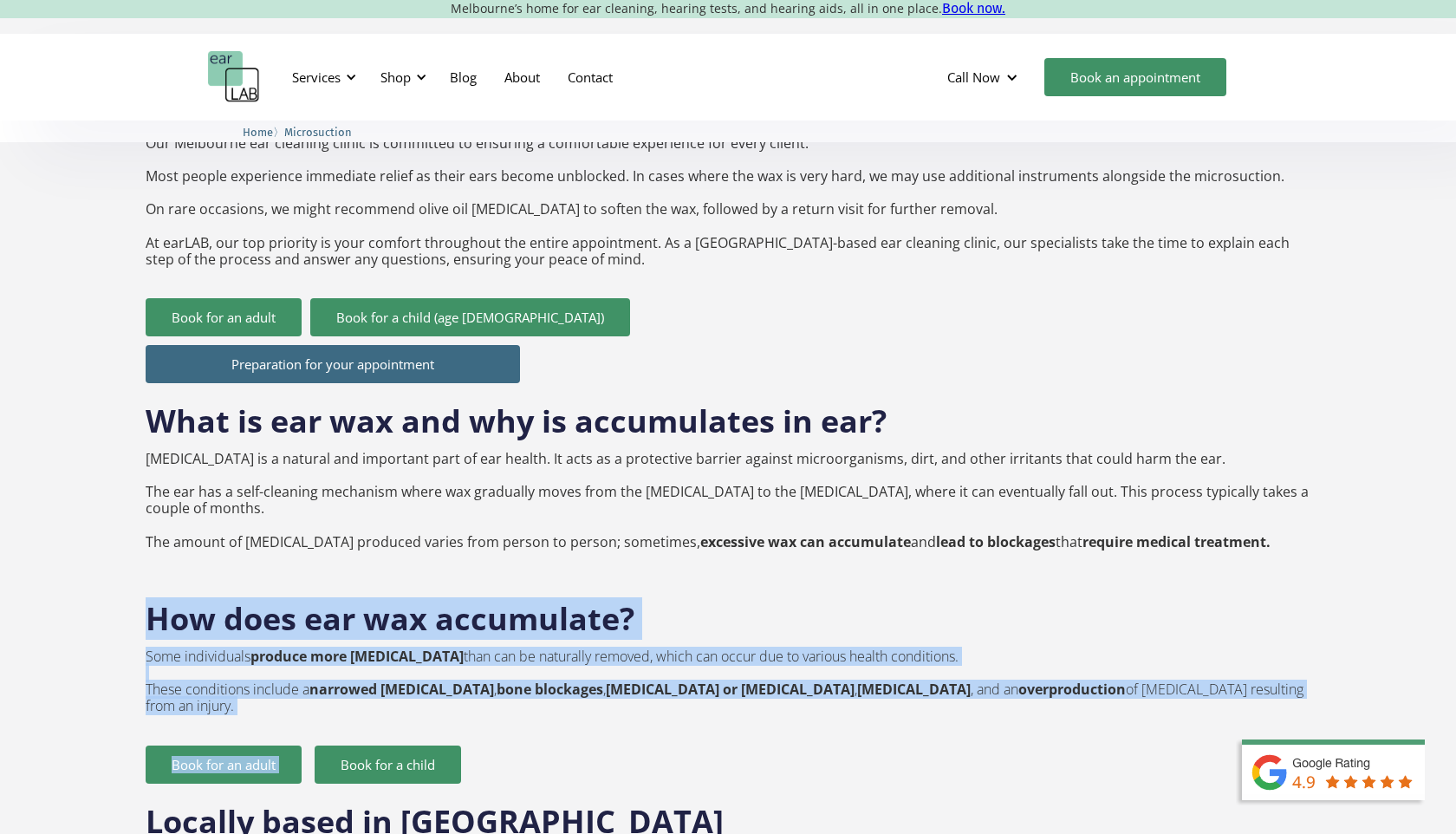
drag, startPoint x: 335, startPoint y: 521, endPoint x: 501, endPoint y: 656, distance: 214.0
drag, startPoint x: 526, startPoint y: 656, endPoint x: 513, endPoint y: 533, distance: 123.7
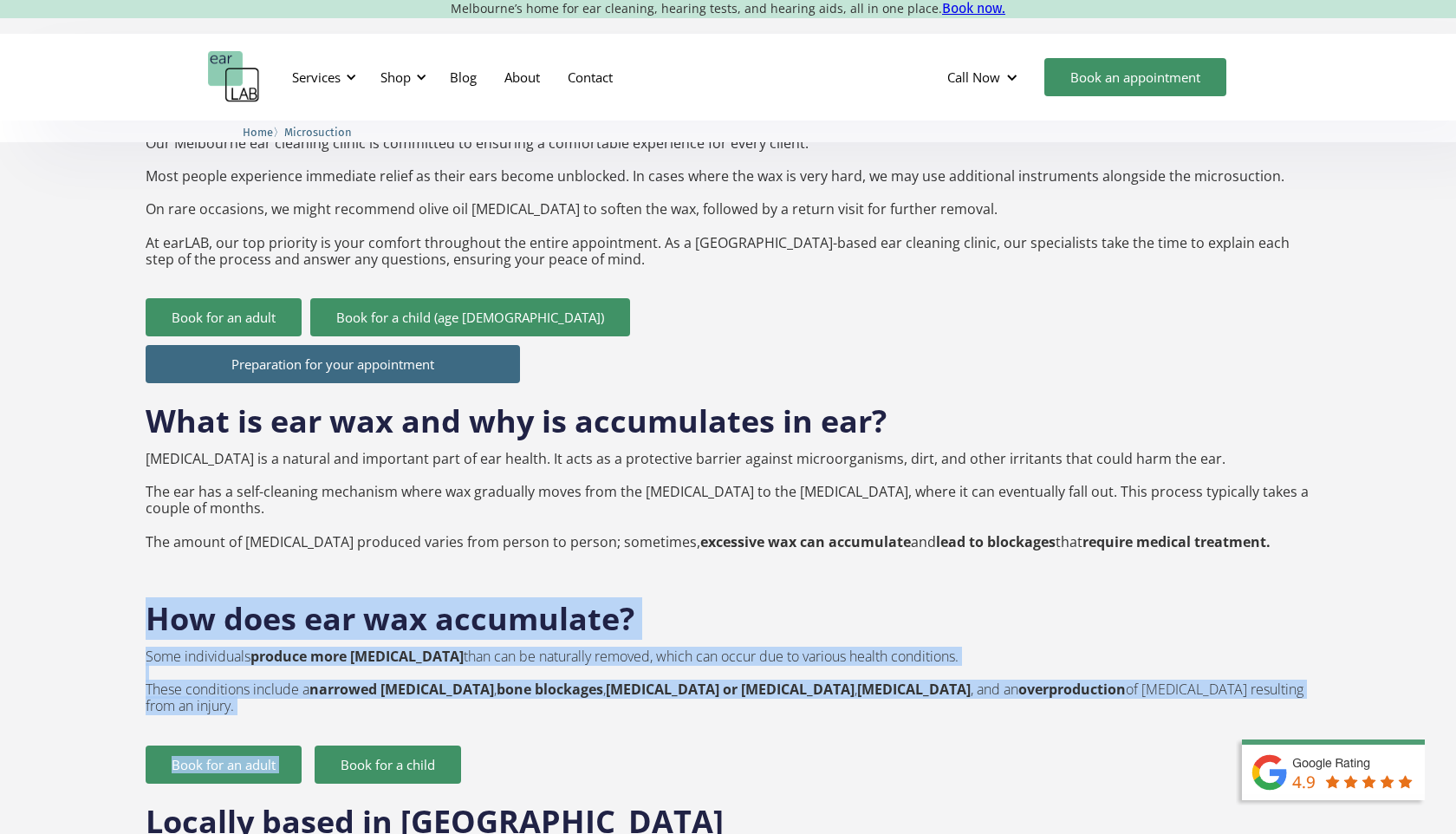
click at [513, 580] on h2 "How does ear wax accumulate?" at bounding box center [728, 609] width 1165 height 59
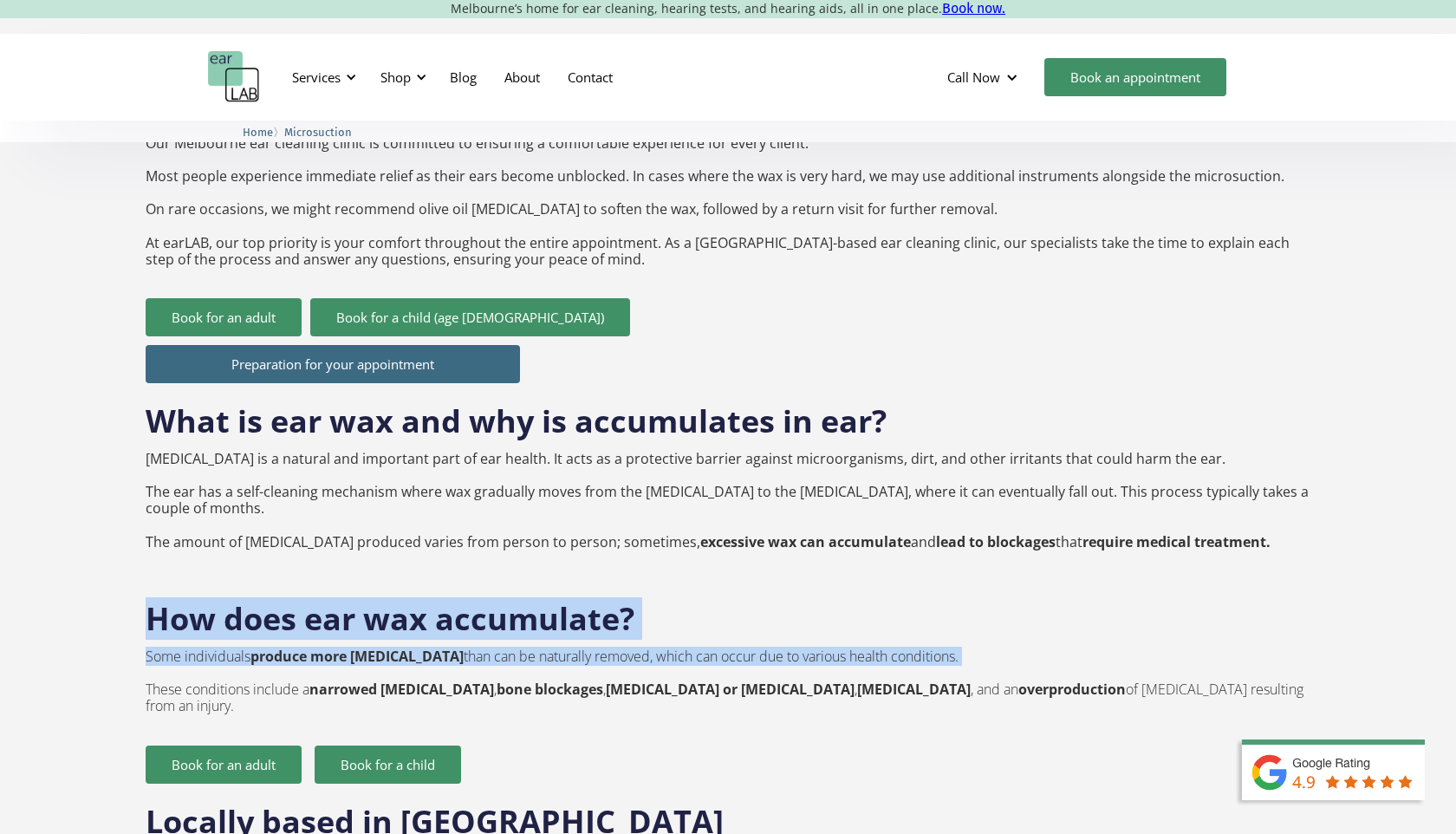
drag, startPoint x: 496, startPoint y: 533, endPoint x: 516, endPoint y: 626, distance: 95.1
click at [516, 648] on p "Some individuals produce more [MEDICAL_DATA] than can be naturally removed, whi…" at bounding box center [728, 681] width 1165 height 67
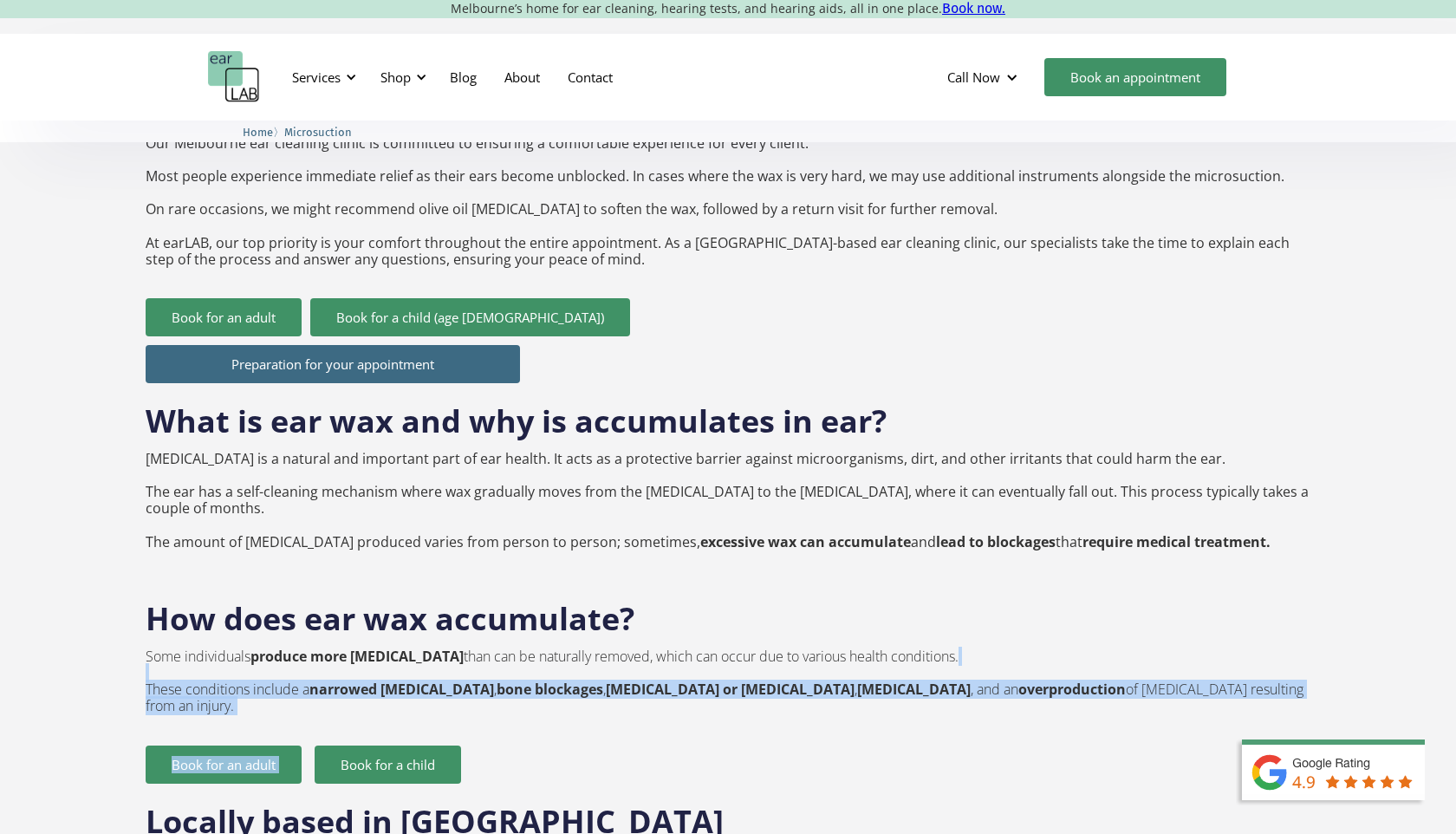
drag, startPoint x: 508, startPoint y: 621, endPoint x: 525, endPoint y: 660, distance: 42.5
click at [525, 728] on div "Book for an adult Book for a child" at bounding box center [728, 755] width 1165 height 55
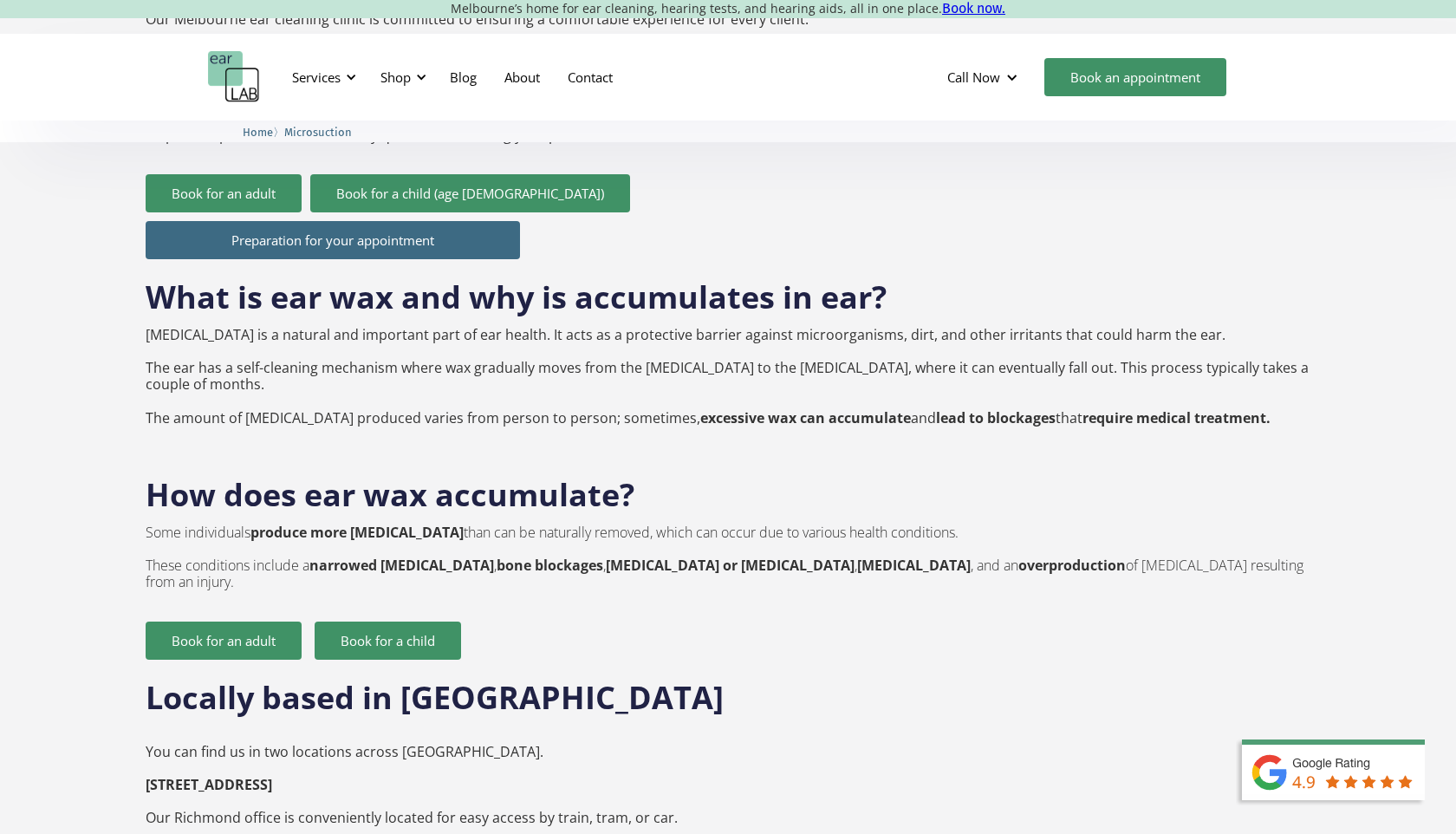
scroll to position [2211, 0]
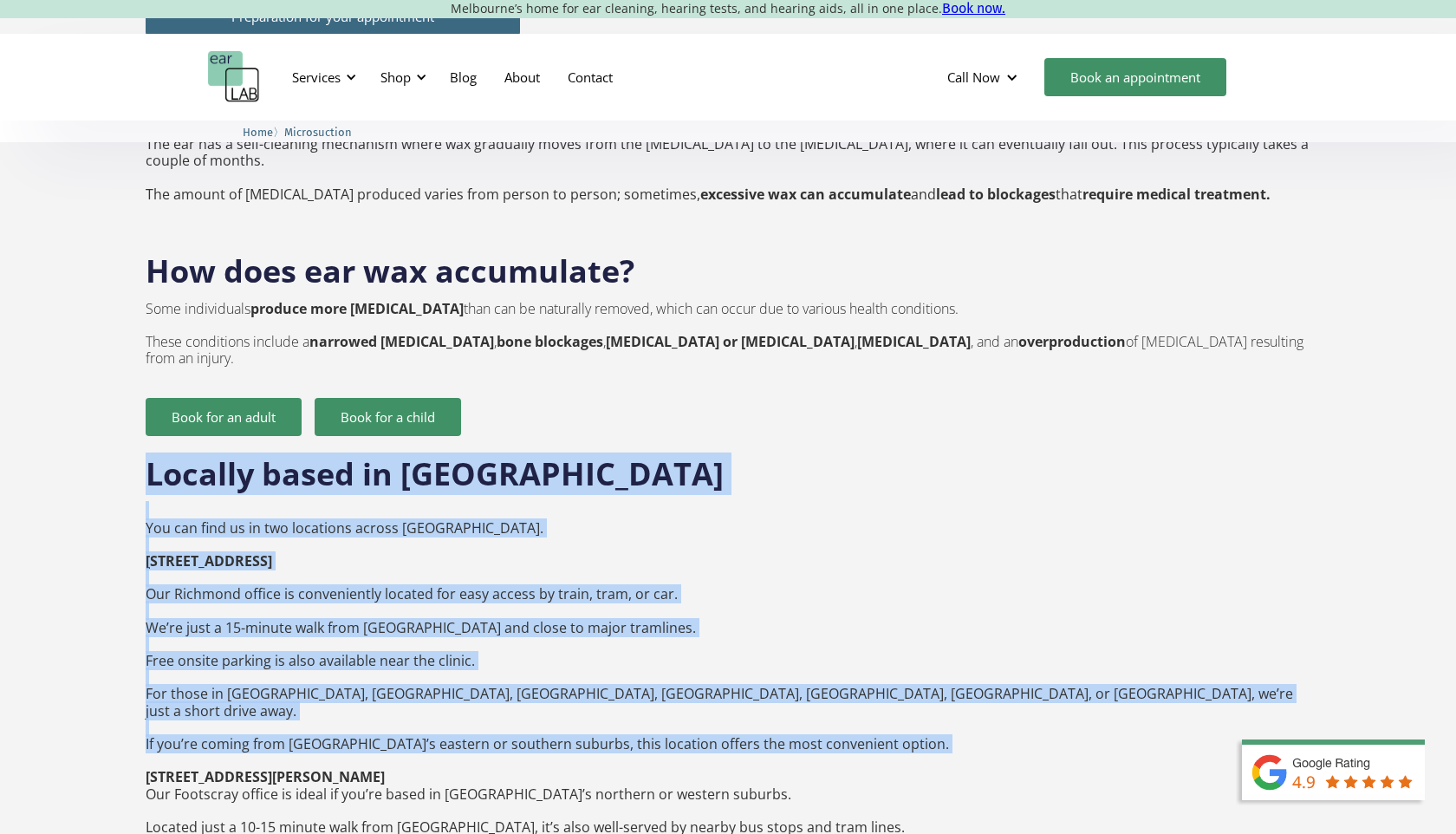
drag, startPoint x: 460, startPoint y: 383, endPoint x: 524, endPoint y: 670, distance: 294.0
click at [524, 670] on div "Preparation for your appointment What is ear wax and why is accumulates in ear?…" at bounding box center [728, 672] width 1165 height 1367
click at [524, 670] on p "You can find us in two locations across [GEOGRAPHIC_DATA]. [STREET_ADDRESS] ‍ O…" at bounding box center [728, 726] width 1165 height 449
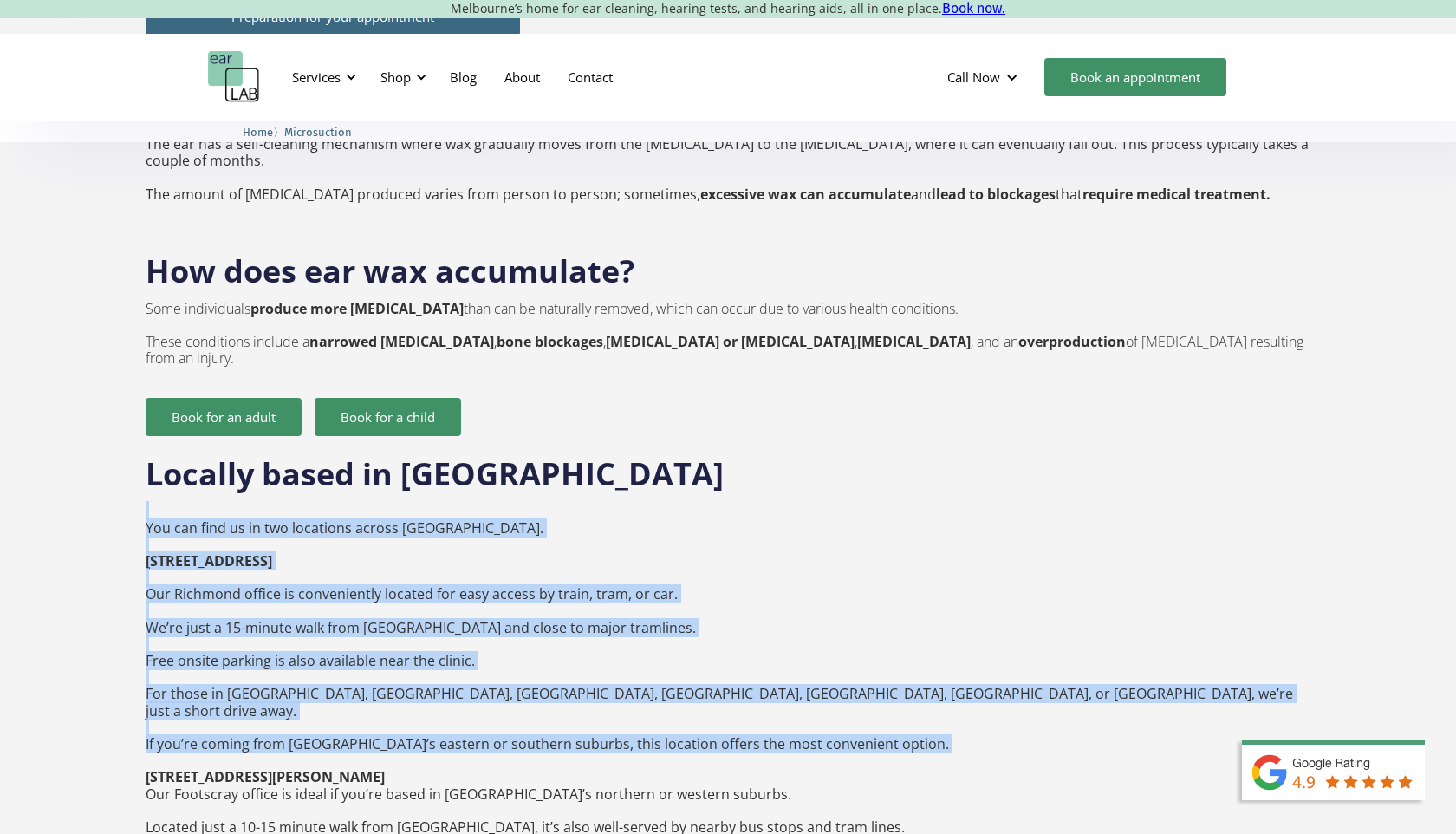
drag, startPoint x: 534, startPoint y: 671, endPoint x: 506, endPoint y: 451, distance: 221.8
click at [506, 502] on p "You can find us in two locations across [GEOGRAPHIC_DATA]. [STREET_ADDRESS] ‍ O…" at bounding box center [728, 726] width 1165 height 449
drag, startPoint x: 475, startPoint y: 451, endPoint x: 559, endPoint y: 676, distance: 240.2
click at [559, 676] on p "You can find us in two locations across [GEOGRAPHIC_DATA]. [STREET_ADDRESS] ‍ O…" at bounding box center [728, 726] width 1165 height 449
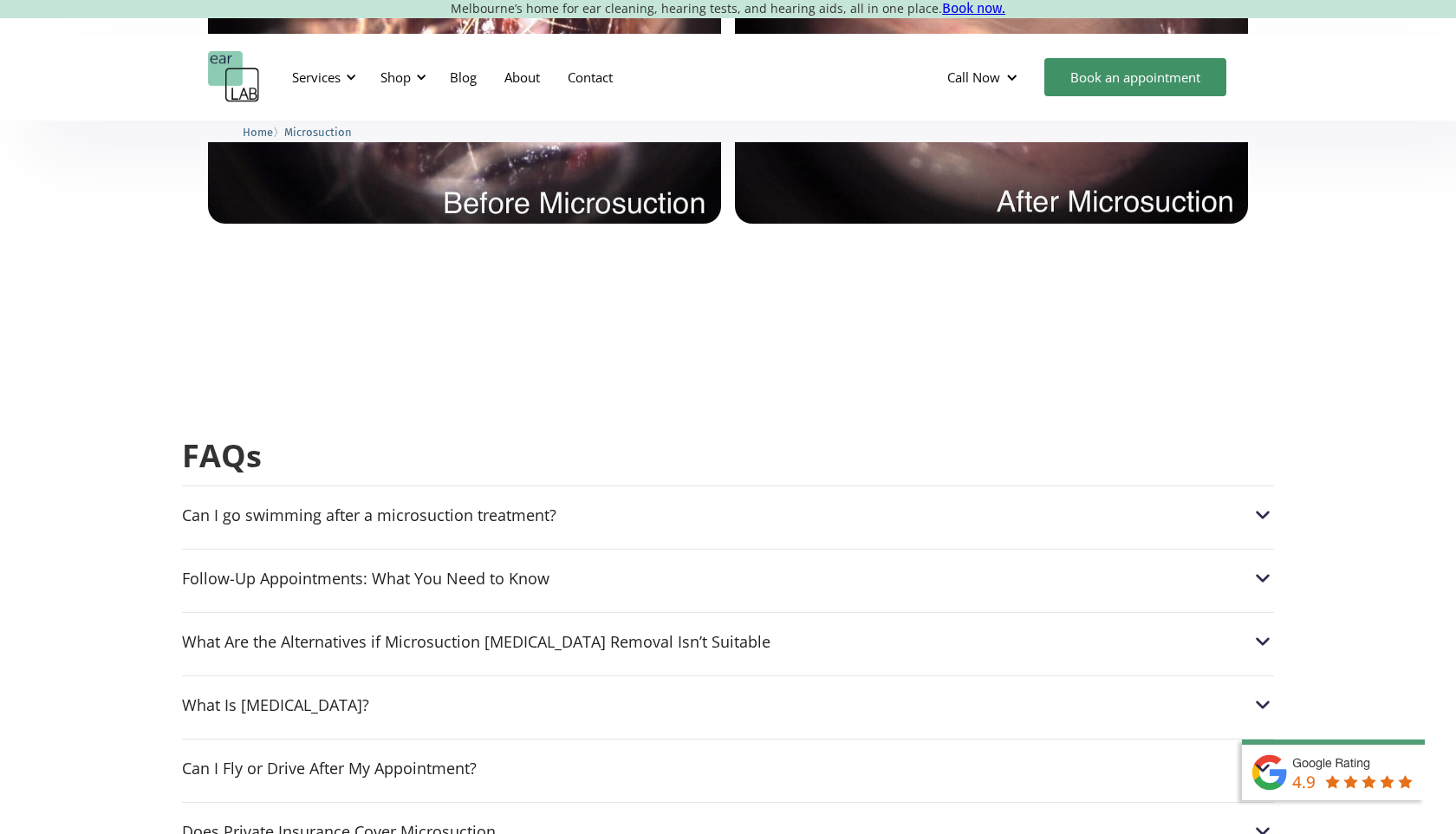
scroll to position [4132, 0]
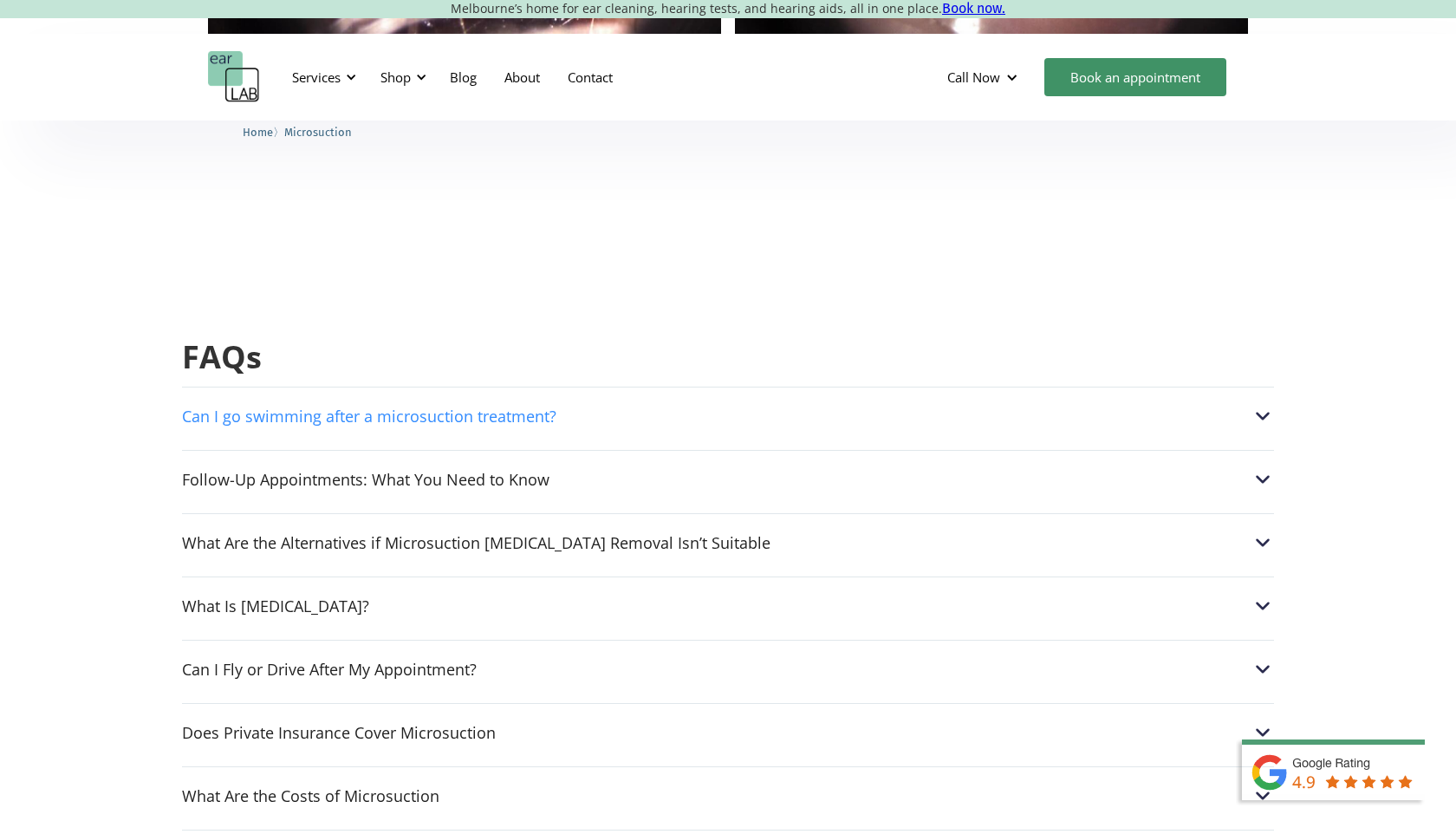
click at [408, 407] on div "Can I go swimming after a microsuction treatment?" at bounding box center [369, 416] width 374 height 18
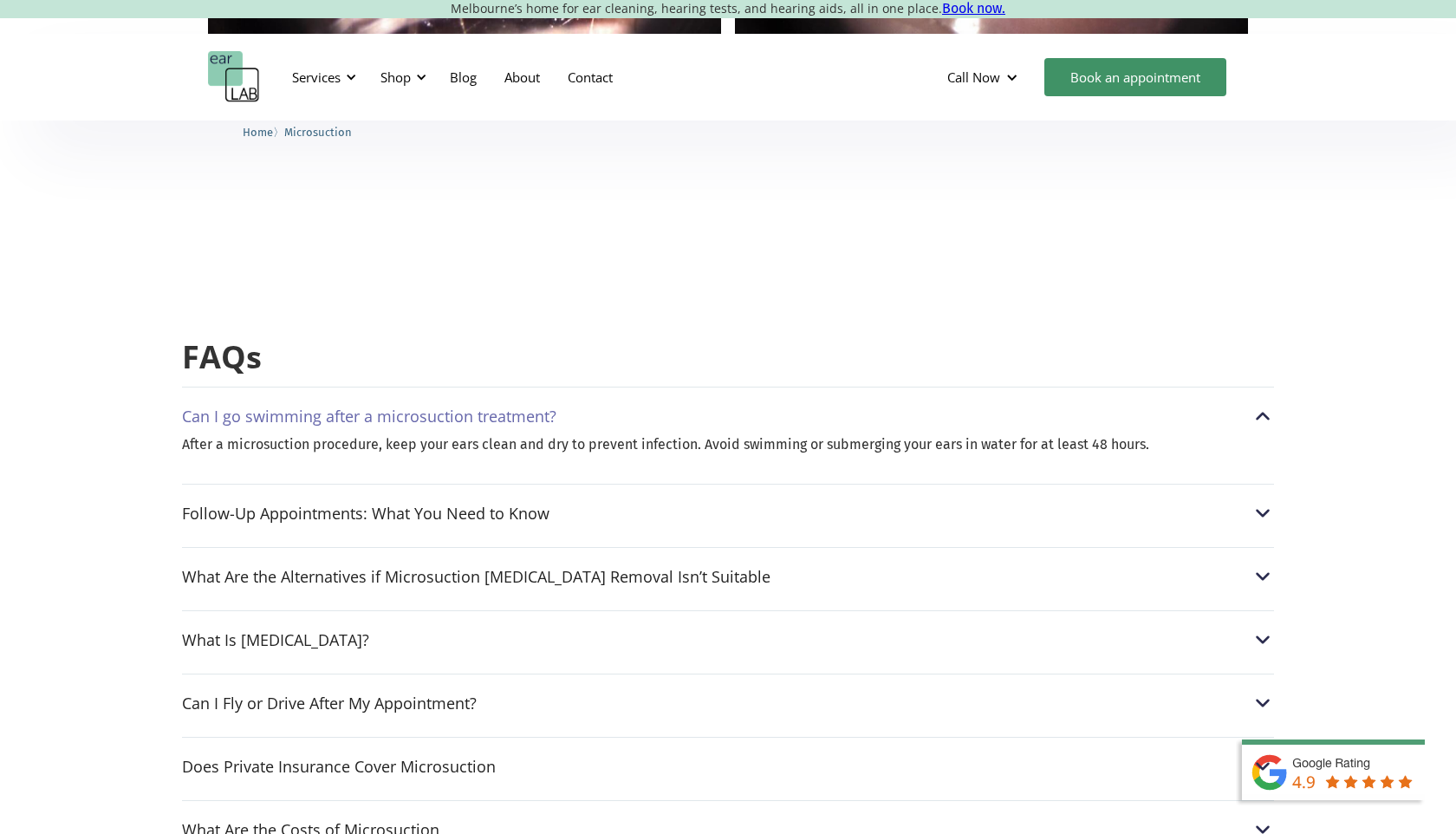
click at [408, 407] on div "Can I go swimming after a microsuction treatment?" at bounding box center [369, 416] width 374 height 18
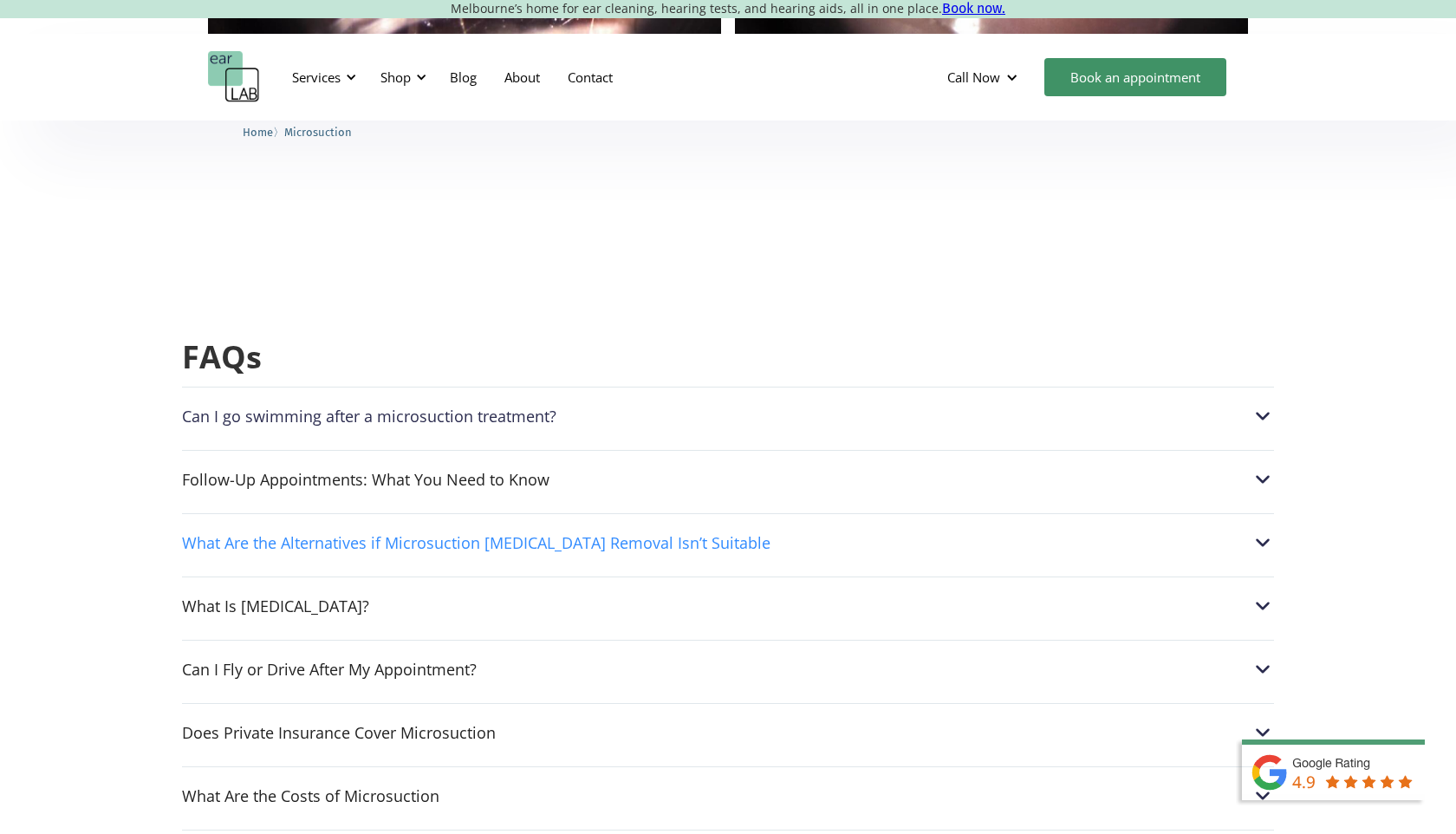
click at [408, 534] on div "What Are the Alternatives if Microsuction [MEDICAL_DATA] Removal Isn’t Suitable" at bounding box center [476, 543] width 588 height 18
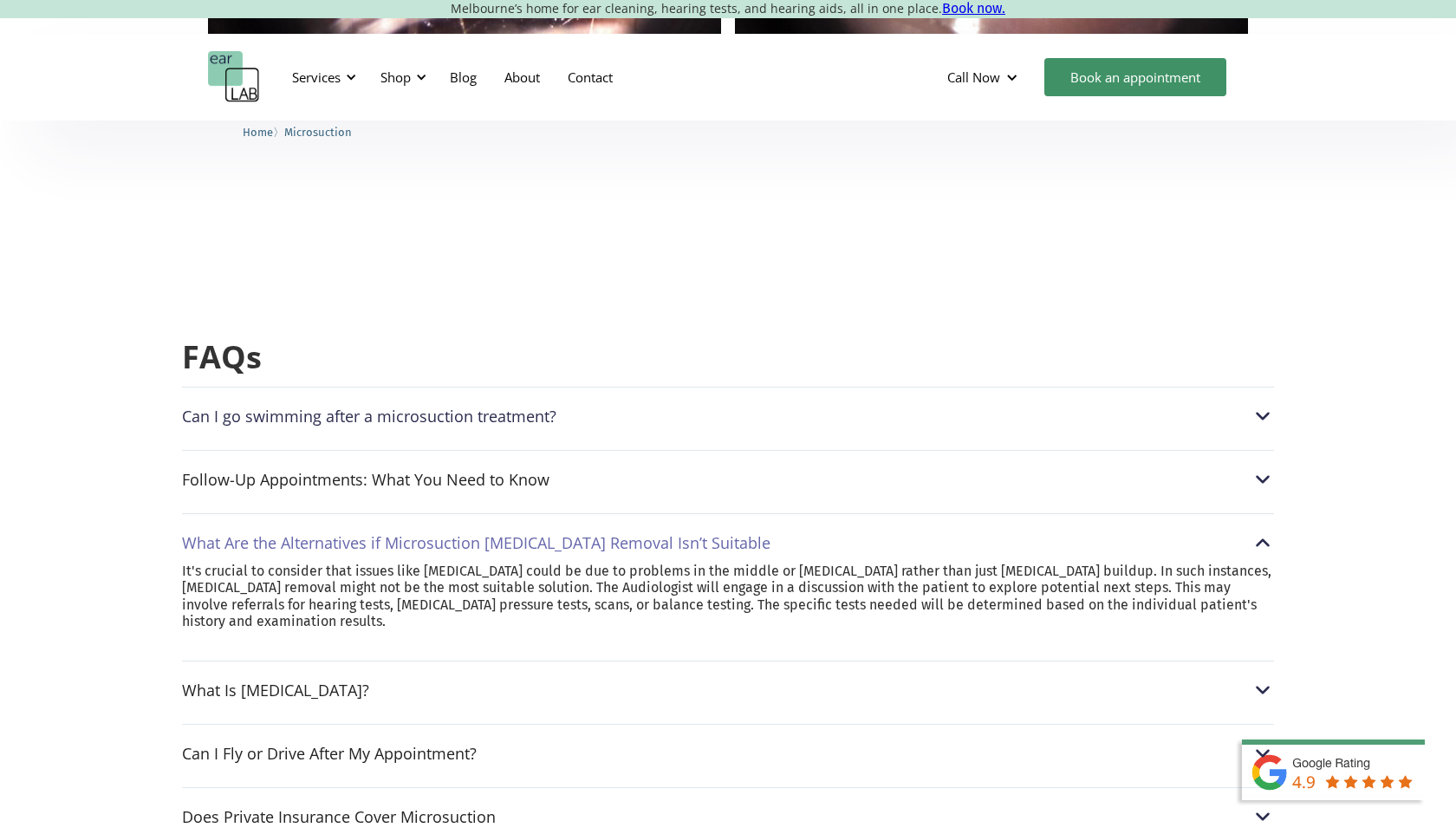
click at [408, 534] on div "What Are the Alternatives if Microsuction [MEDICAL_DATA] Removal Isn’t Suitable" at bounding box center [476, 543] width 588 height 18
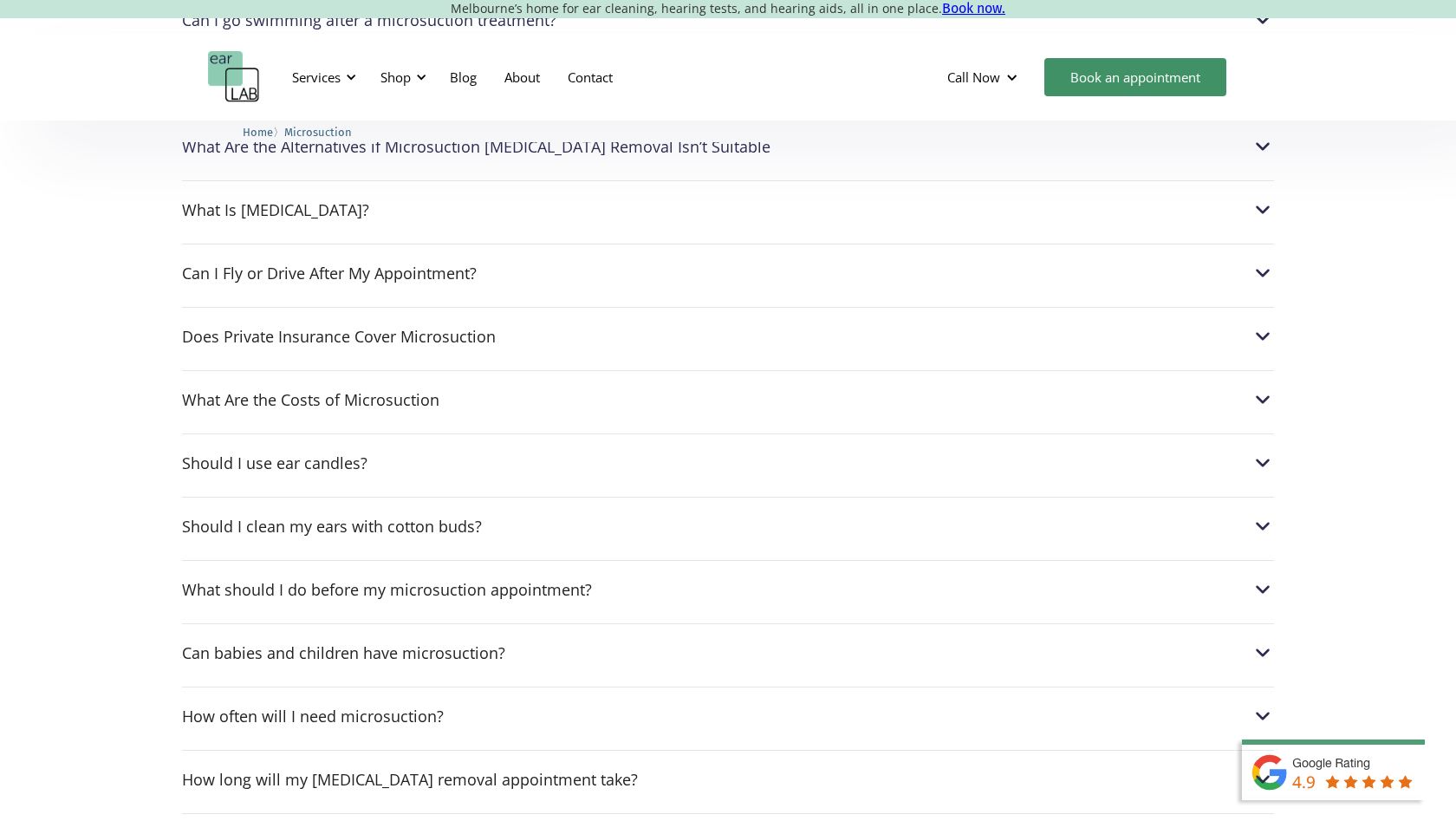
scroll to position [4523, 0]
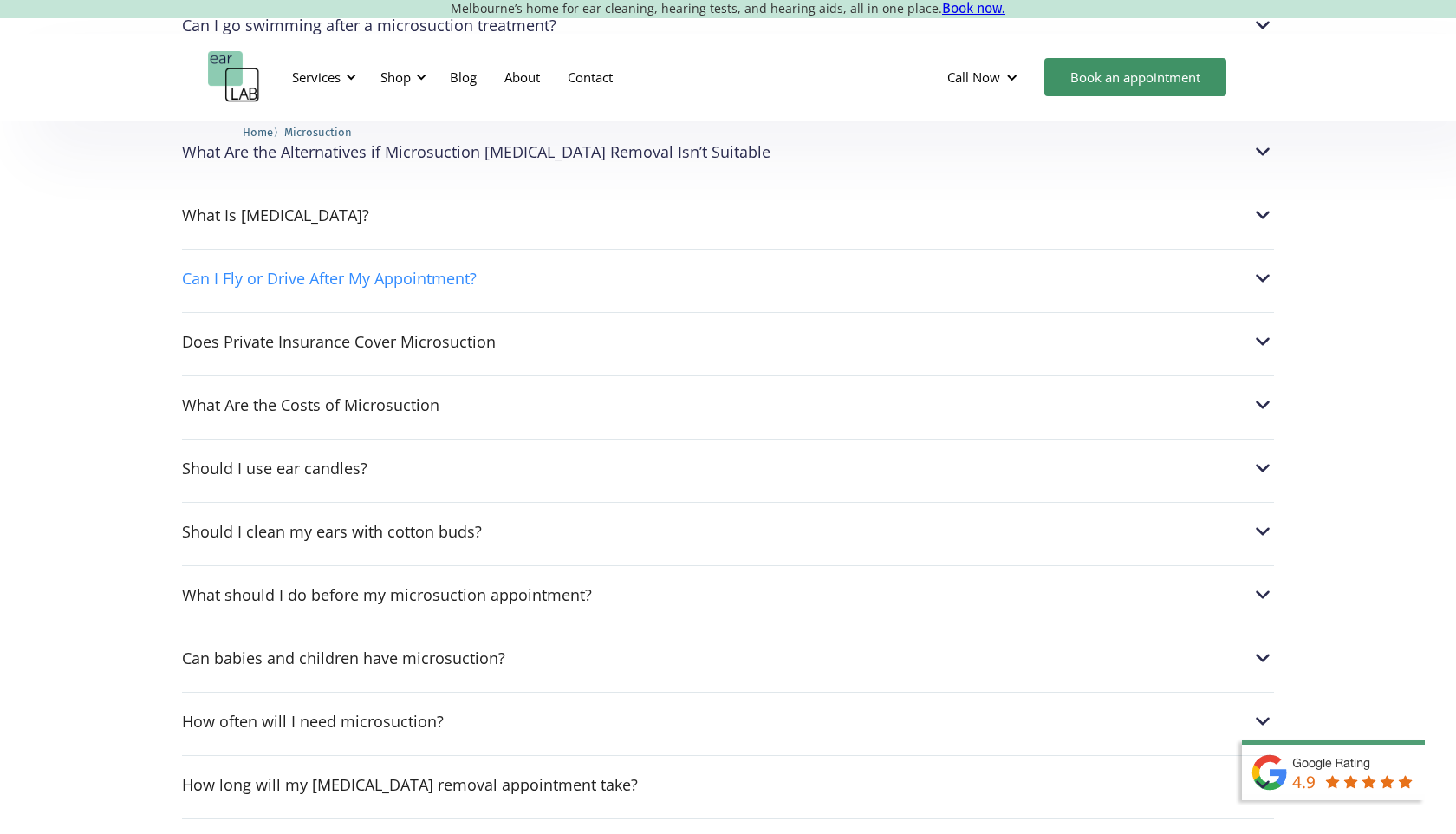
click at [367, 270] on div "Can I Fly or Drive After My Appointment?" at bounding box center [329, 278] width 295 height 18
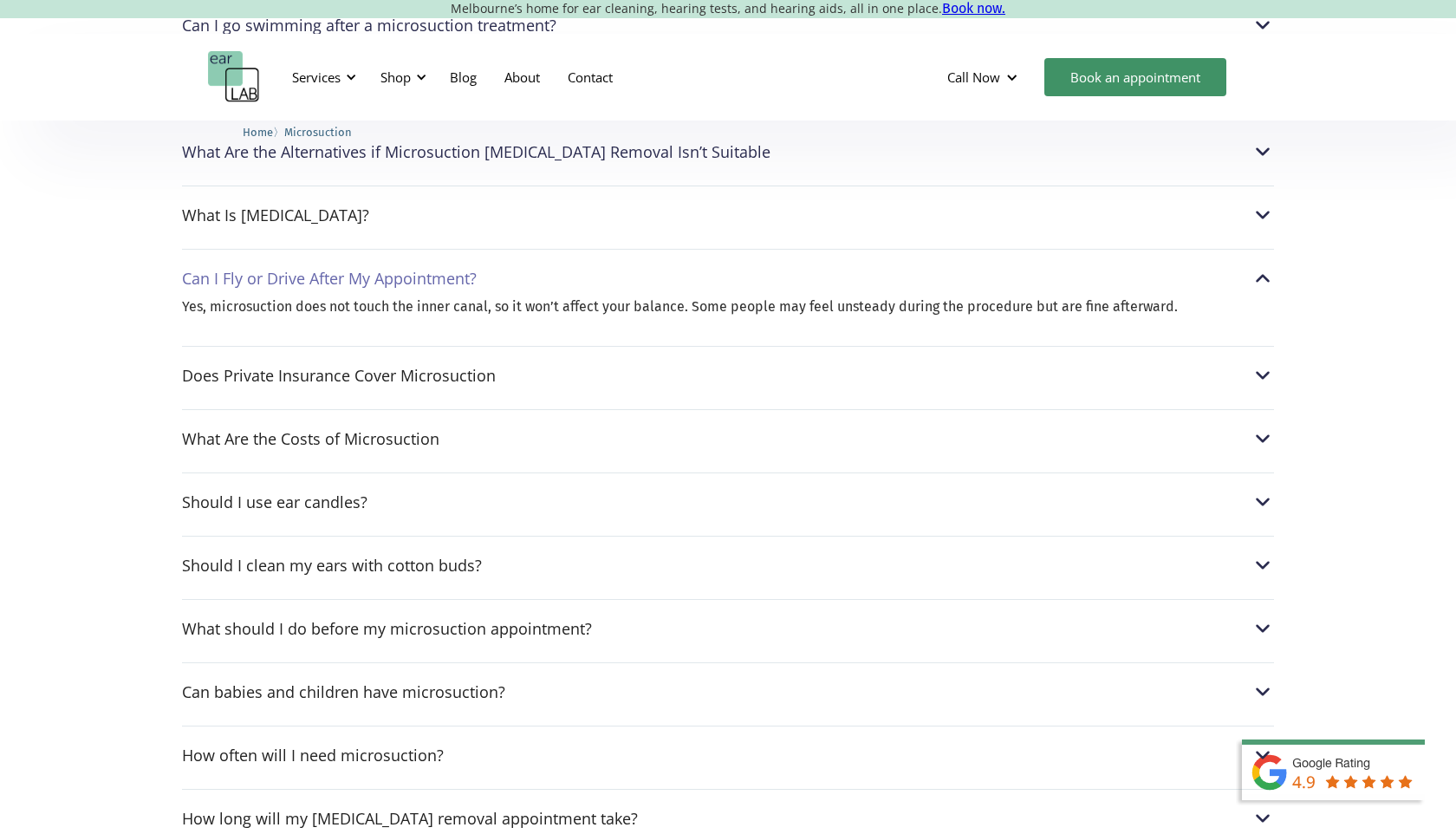
click at [367, 270] on div "Can I Fly or Drive After My Appointment?" at bounding box center [329, 278] width 295 height 18
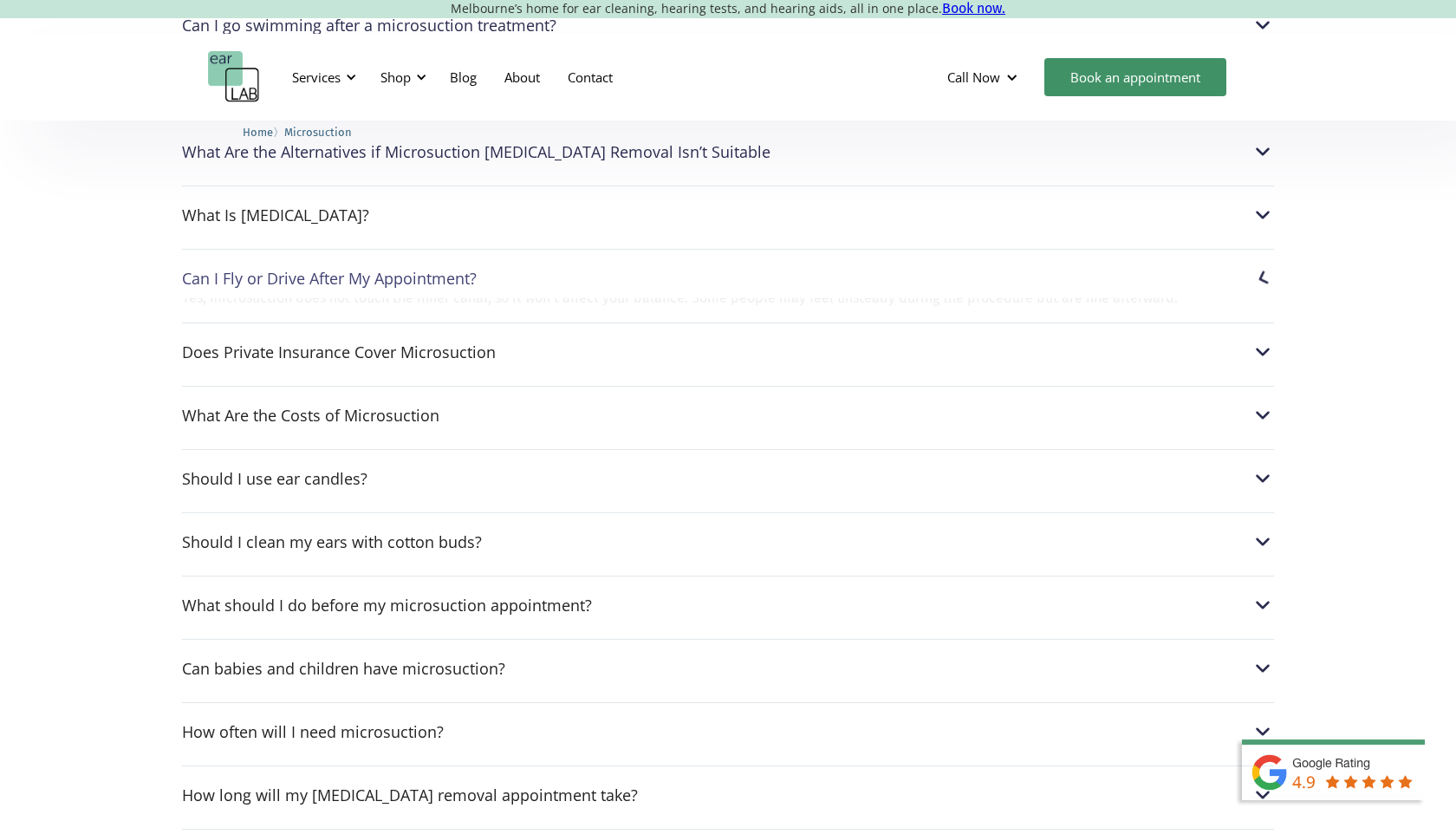
click at [367, 270] on div "Can I Fly or Drive After My Appointment?" at bounding box center [329, 278] width 295 height 18
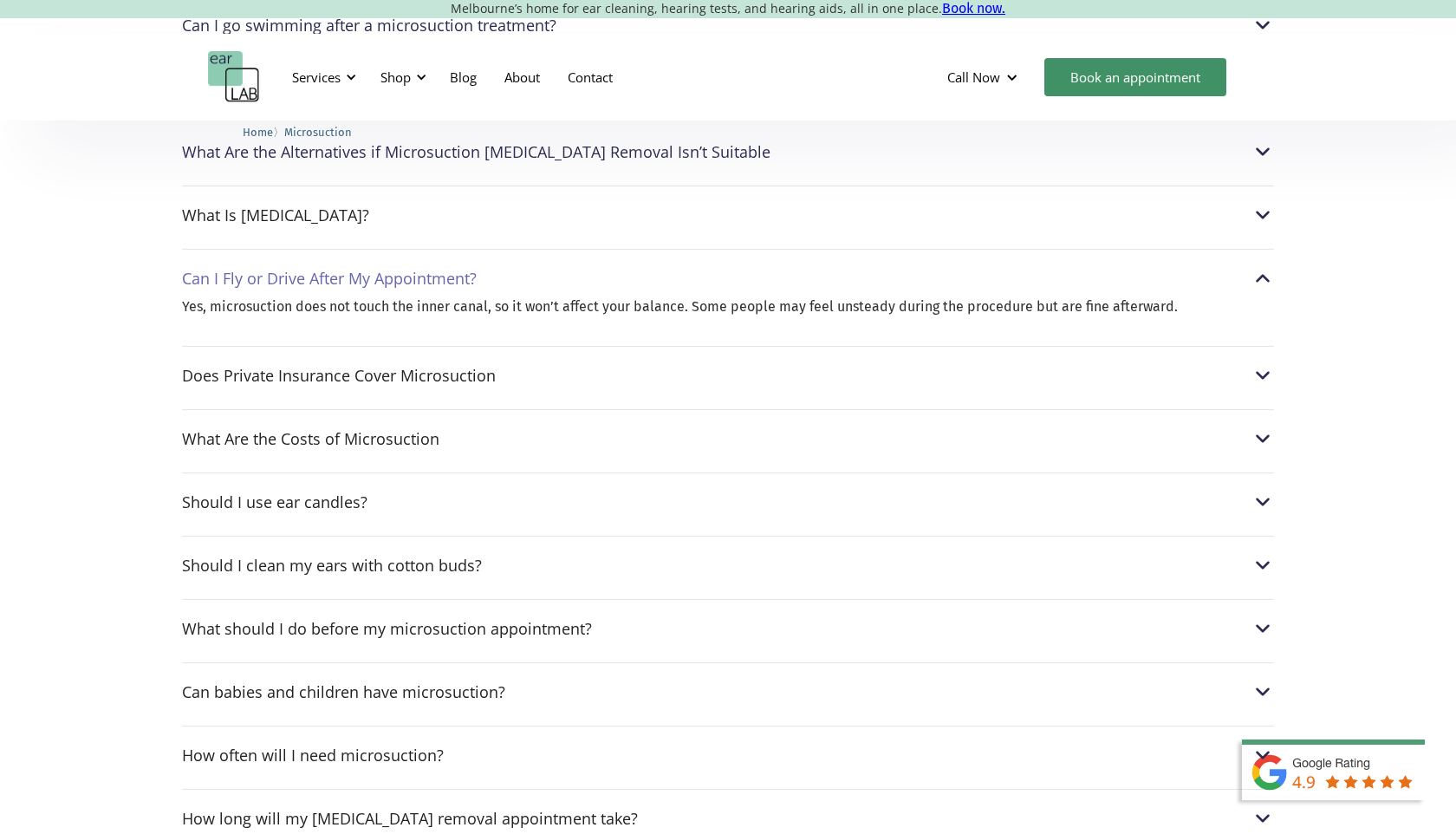
click at [367, 270] on div "Can I Fly or Drive After My Appointment?" at bounding box center [329, 278] width 295 height 18
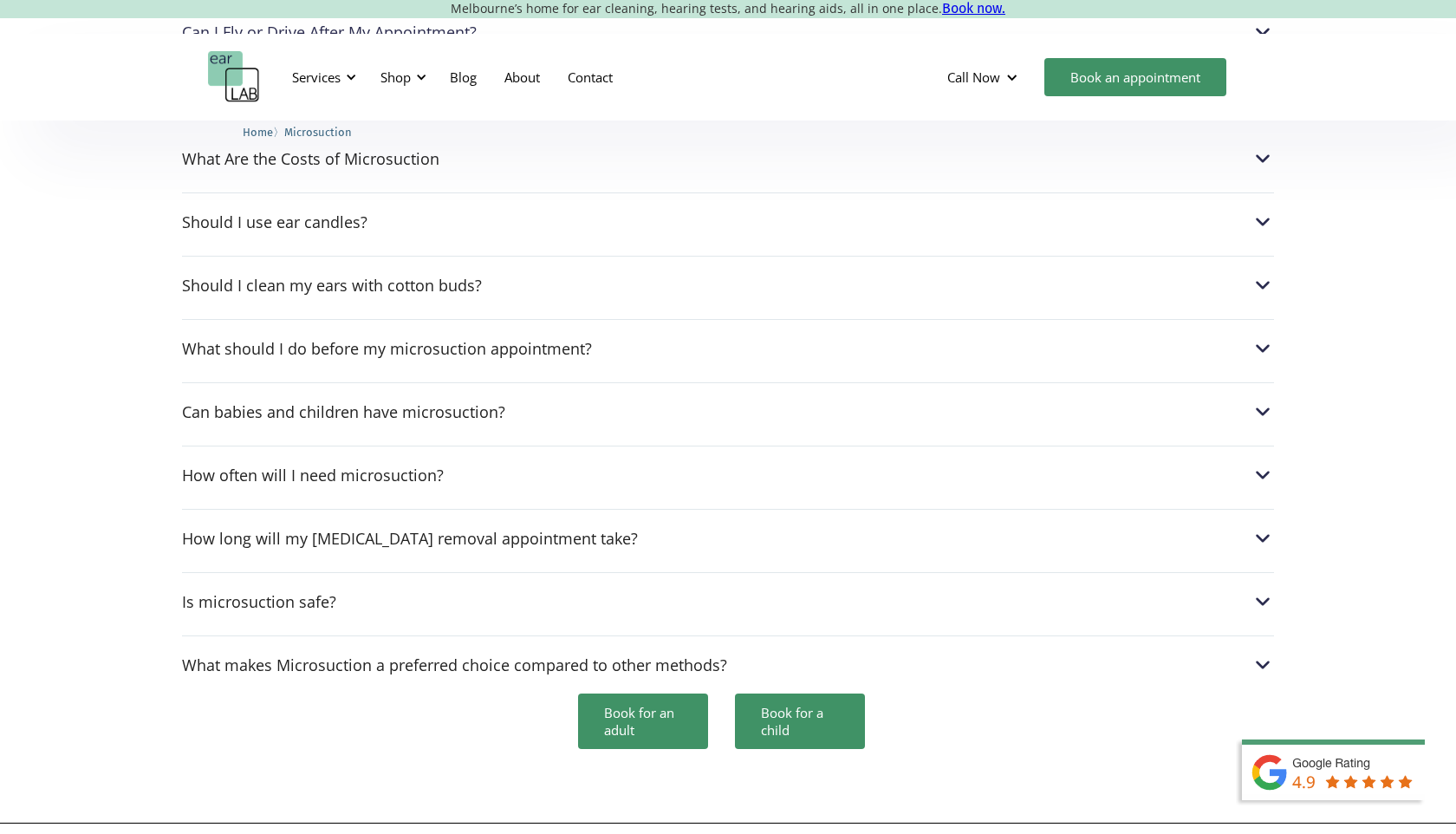
scroll to position [4769, 0]
click at [336, 277] on div "Should I clean my ears with cotton buds?" at bounding box center [332, 286] width 300 height 18
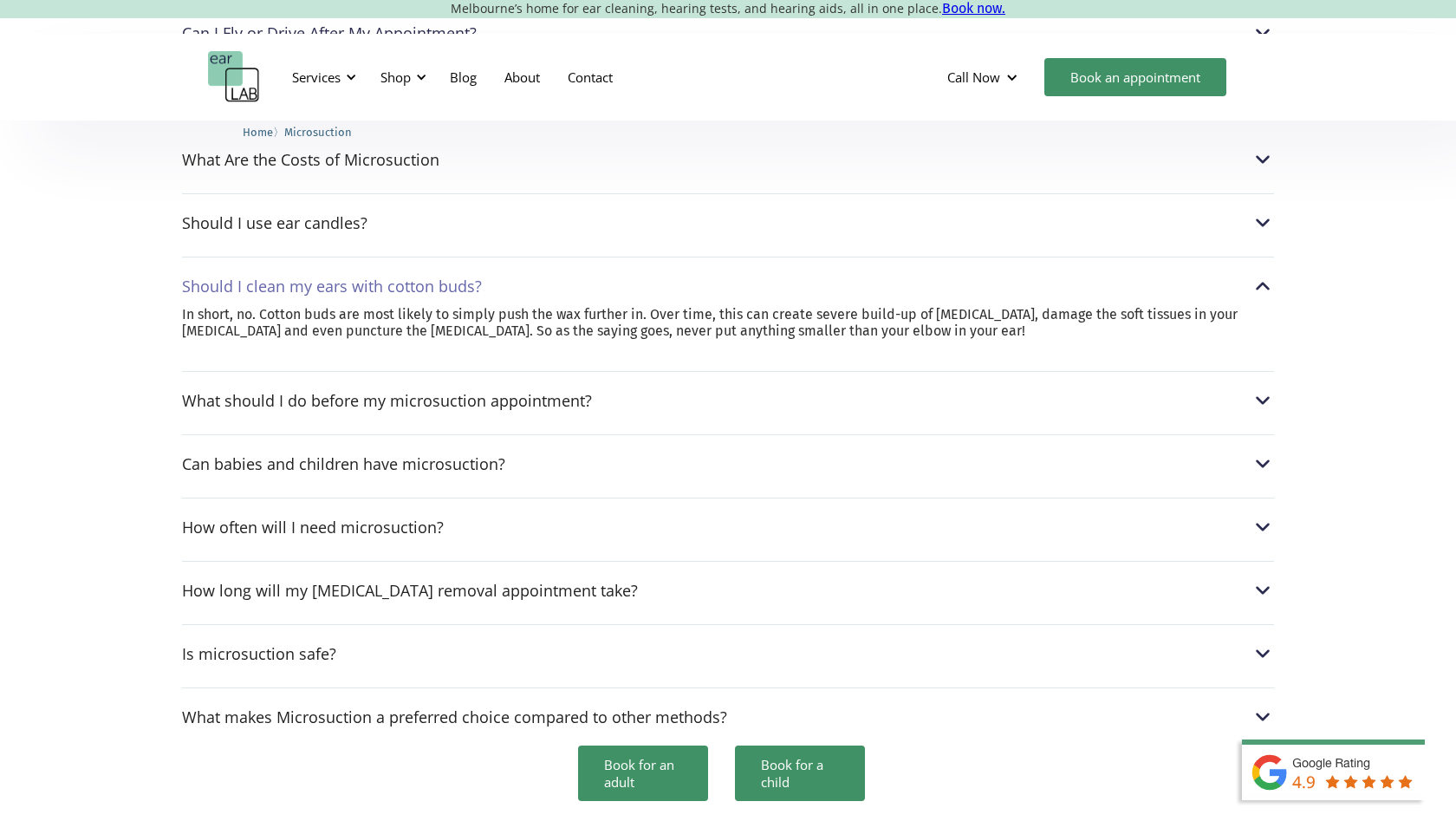
click at [336, 277] on div "Should I clean my ears with cotton buds?" at bounding box center [332, 286] width 300 height 18
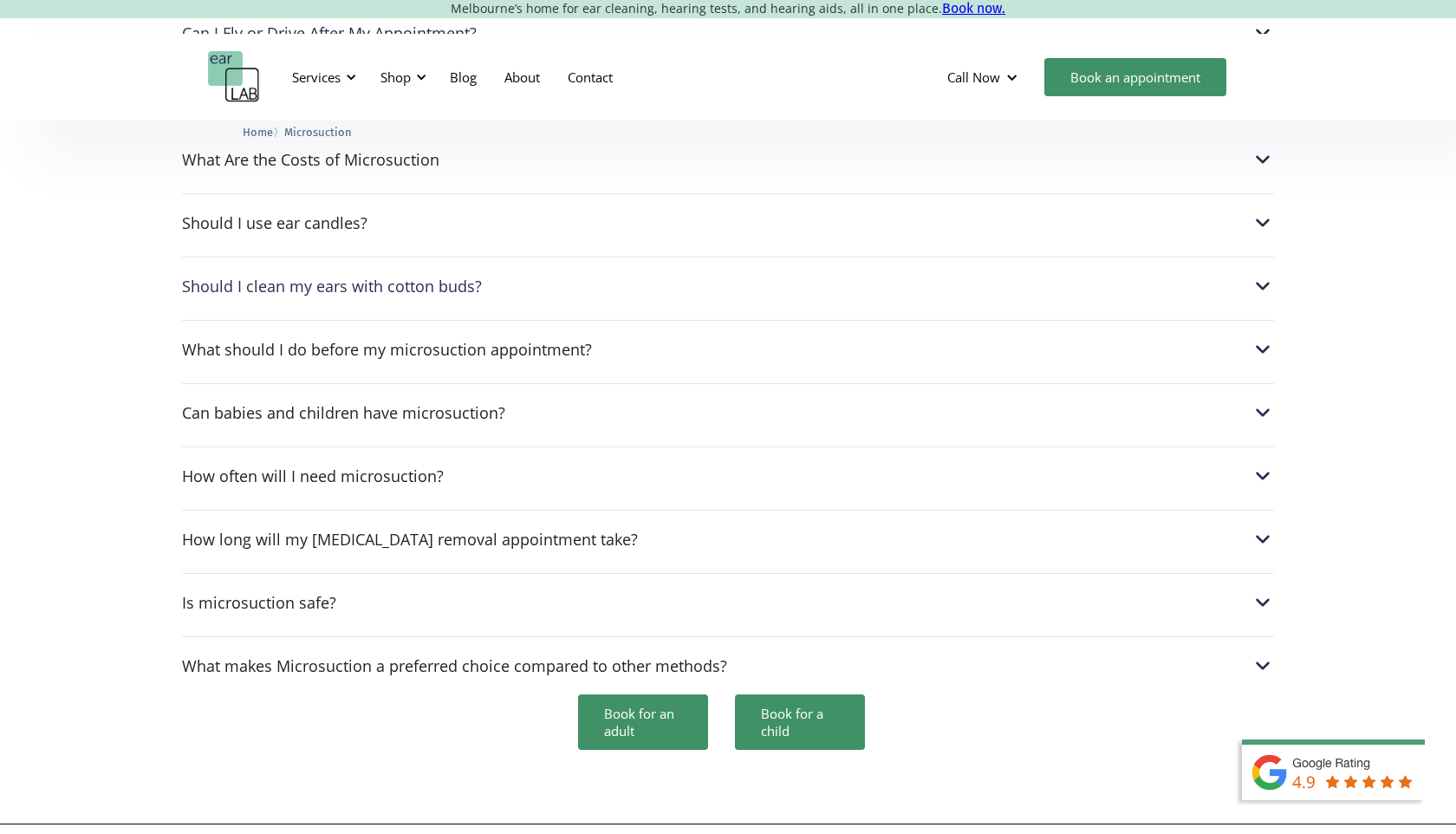
click at [334, 509] on div "How long will my [MEDICAL_DATA] removal appointment take? The length of your tr…" at bounding box center [728, 534] width 1092 height 49
click at [334, 530] on div "How long will my [MEDICAL_DATA] removal appointment take?" at bounding box center [409, 539] width 456 height 18
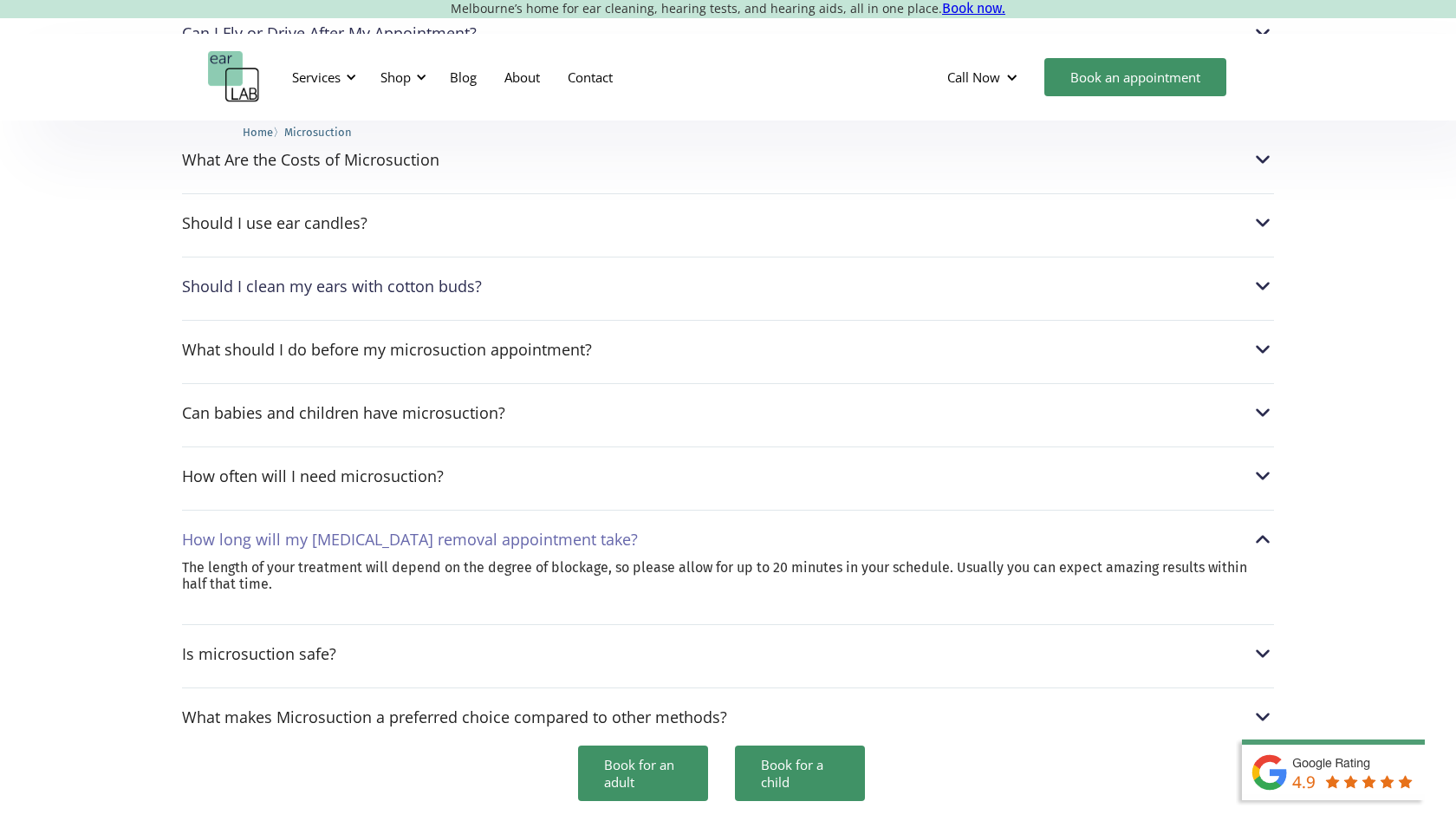
click at [333, 530] on div "How long will my [MEDICAL_DATA] removal appointment take?" at bounding box center [409, 539] width 456 height 18
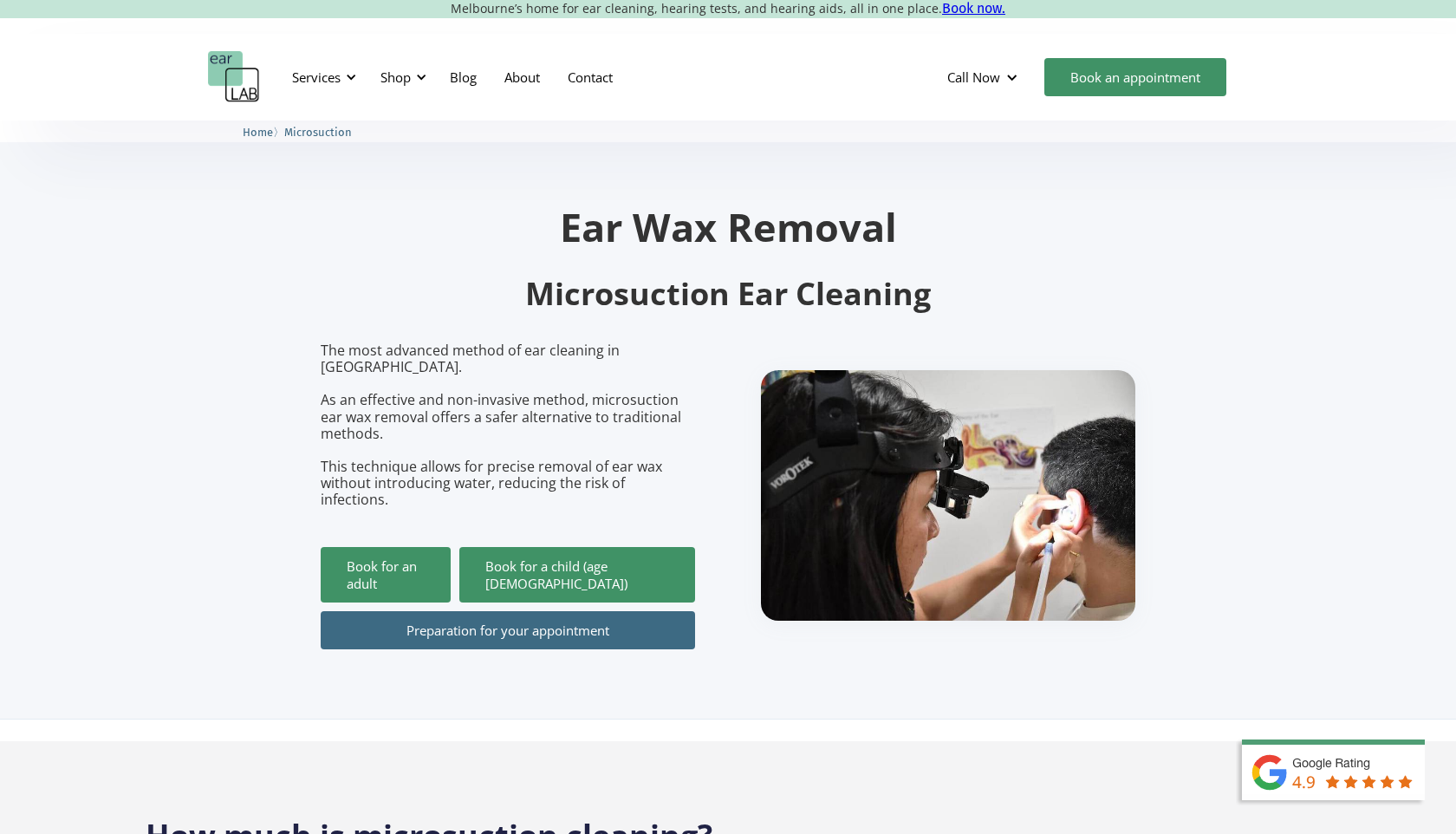
scroll to position [542, 0]
